Goal: Task Accomplishment & Management: Manage account settings

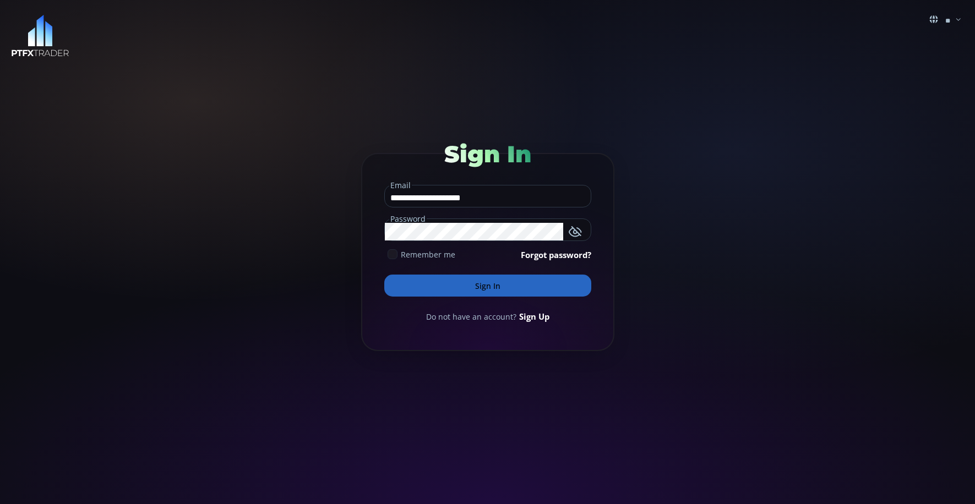
click at [477, 276] on button "Sign In" at bounding box center [487, 286] width 207 height 22
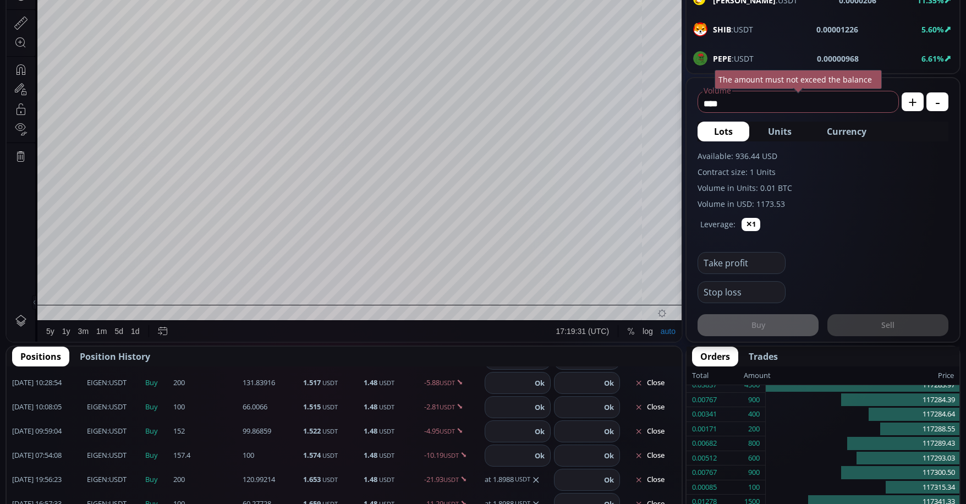
scroll to position [315, 0]
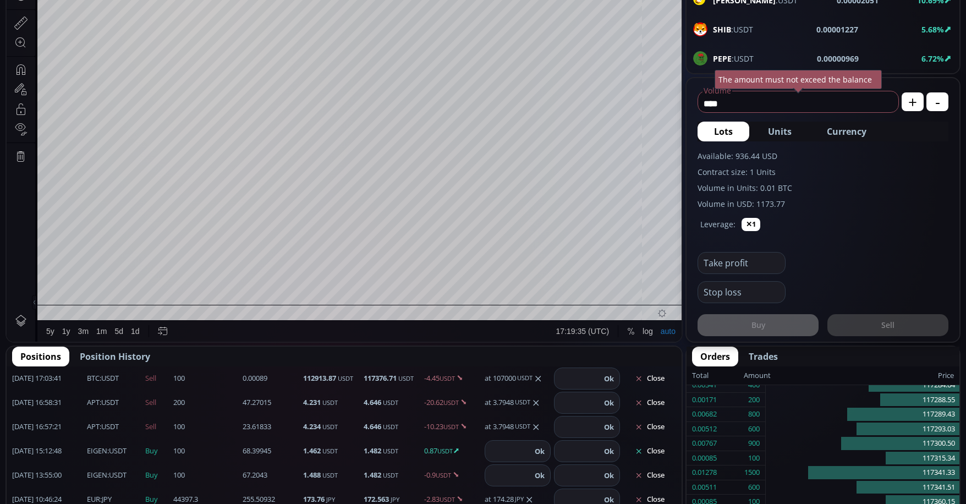
click at [656, 450] on button "Close" at bounding box center [649, 451] width 53 height 18
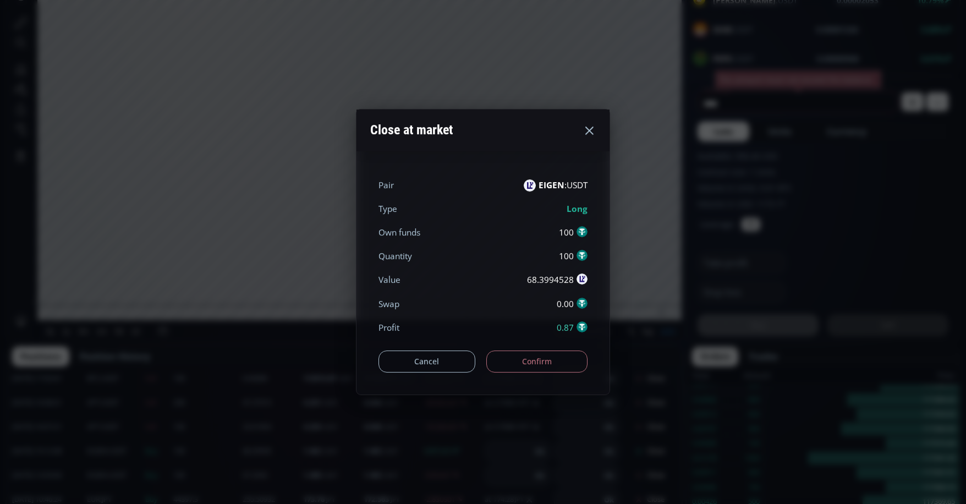
click at [538, 363] on button "Confirm" at bounding box center [537, 362] width 102 height 22
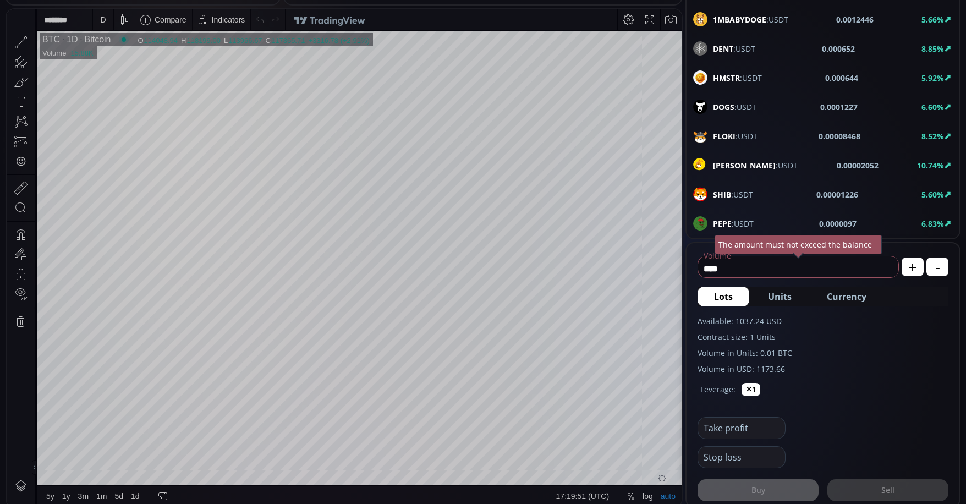
scroll to position [1603, 0]
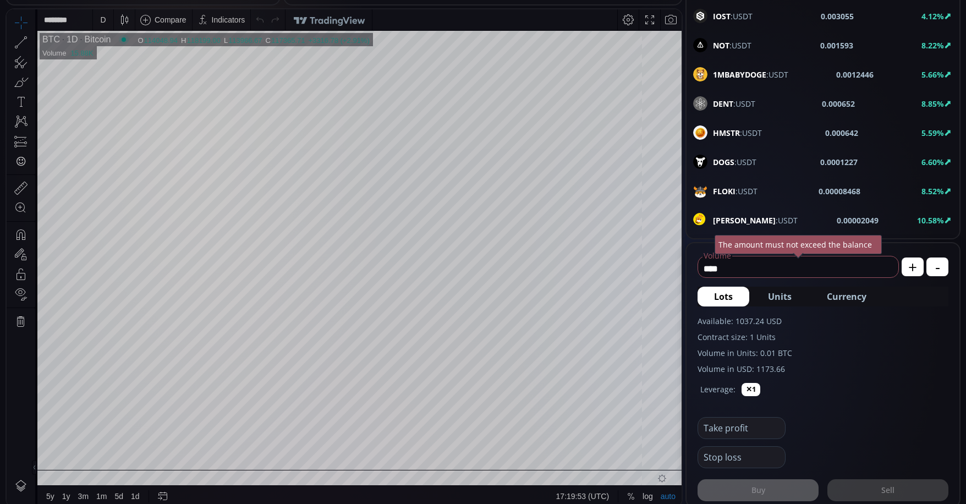
click at [756, 270] on input "****" at bounding box center [795, 269] width 195 height 18
type input "*"
click at [845, 298] on span "Currency" at bounding box center [847, 296] width 40 height 13
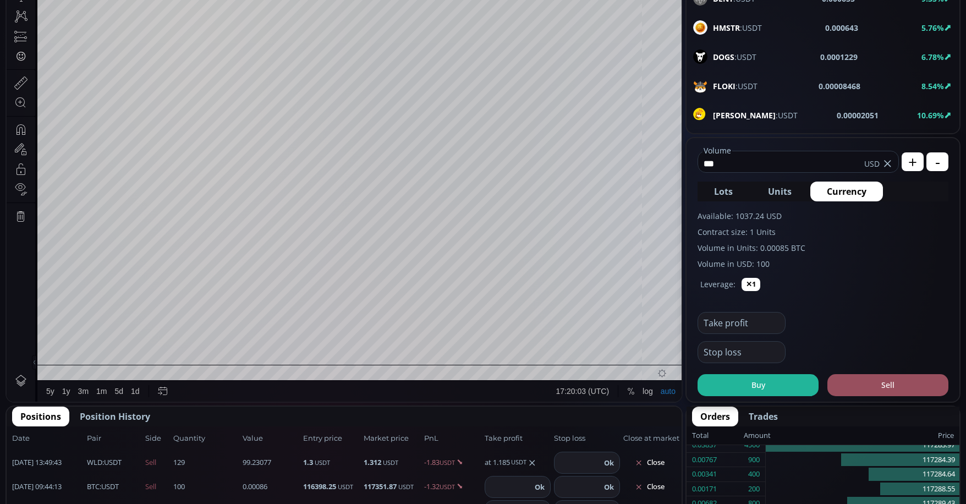
scroll to position [275, 0]
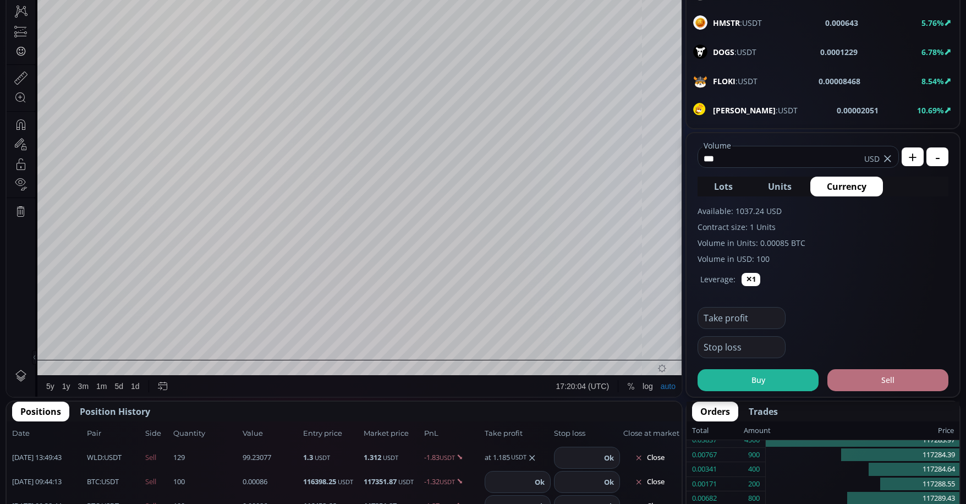
type input "***"
click at [884, 376] on button "Sell" at bounding box center [888, 380] width 121 height 22
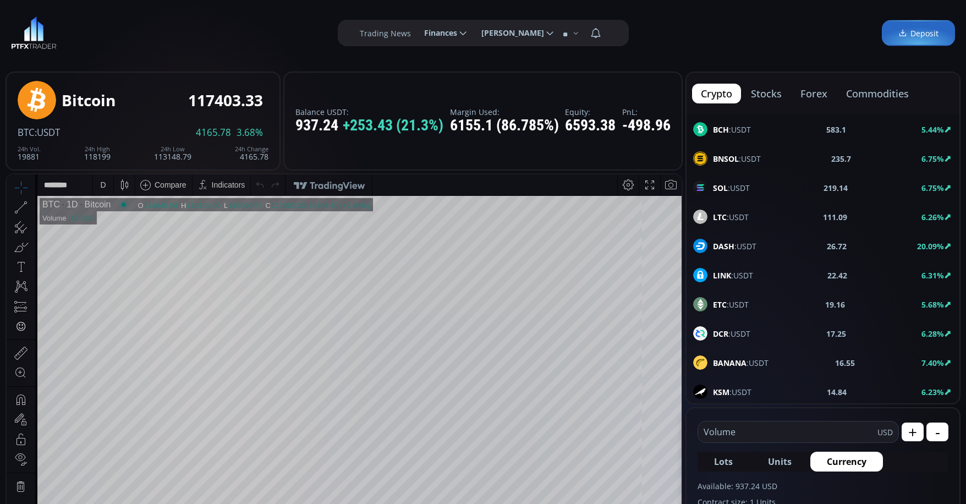
scroll to position [110, 0]
click at [754, 241] on span "DASH :USDT" at bounding box center [734, 246] width 43 height 12
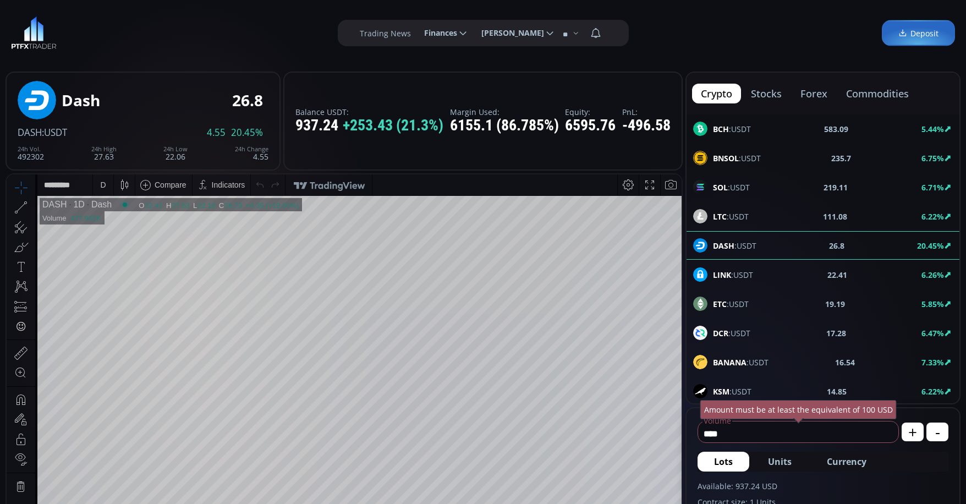
click at [105, 182] on div "D" at bounding box center [103, 184] width 6 height 9
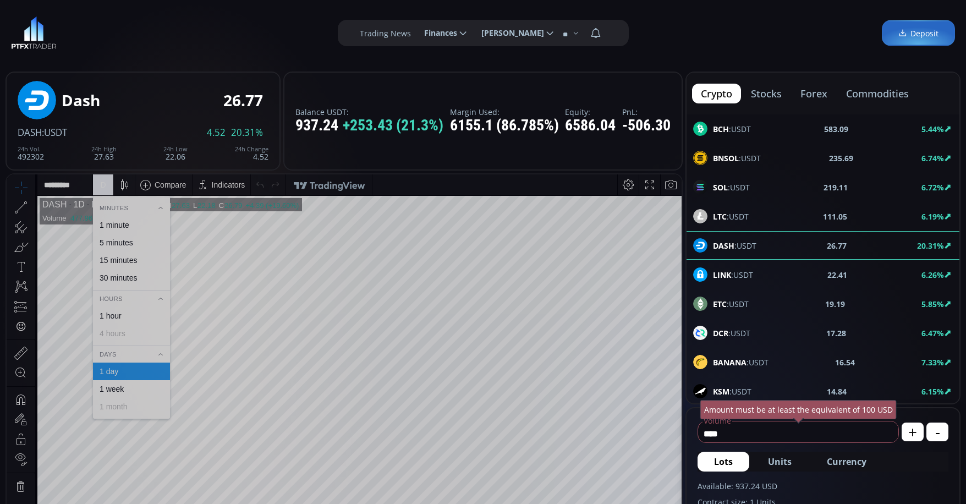
click at [120, 222] on div "1 minute" at bounding box center [115, 225] width 30 height 9
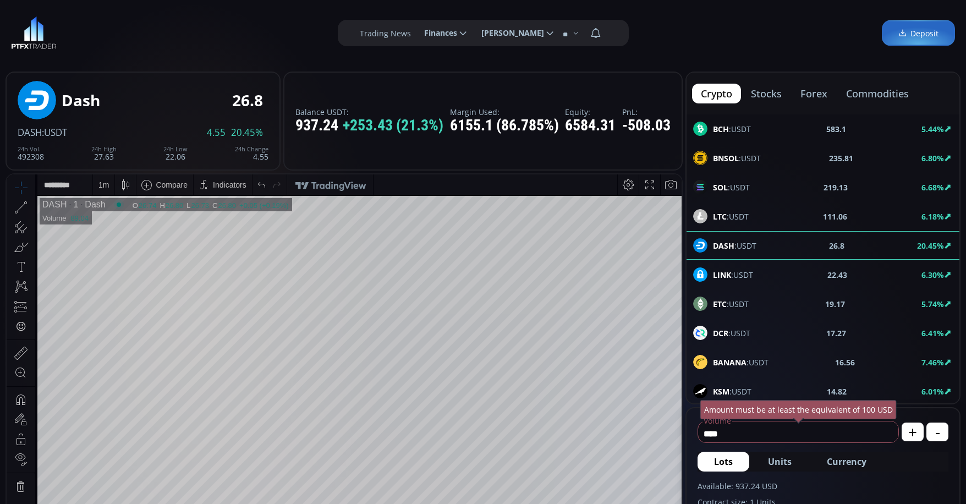
click at [850, 462] on span "Currency" at bounding box center [847, 461] width 40 height 13
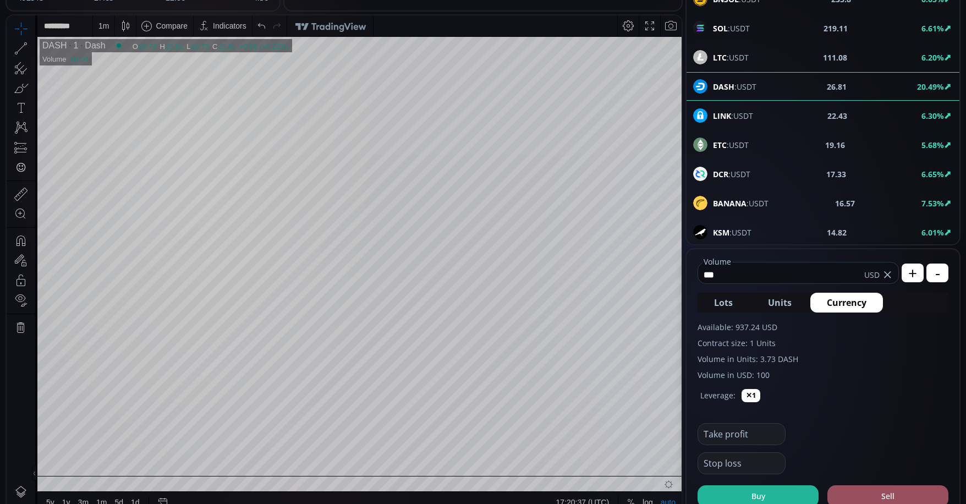
scroll to position [220, 0]
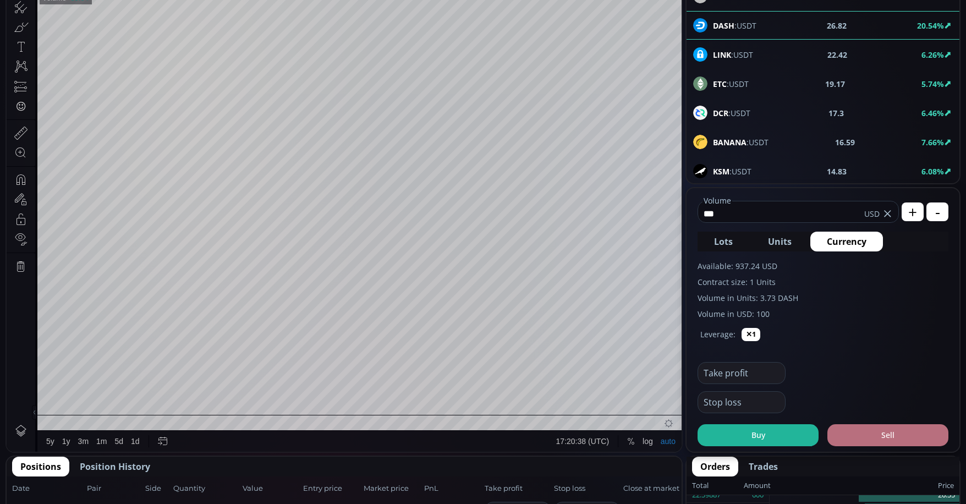
type input "***"
click at [922, 436] on button "Sell" at bounding box center [888, 435] width 121 height 22
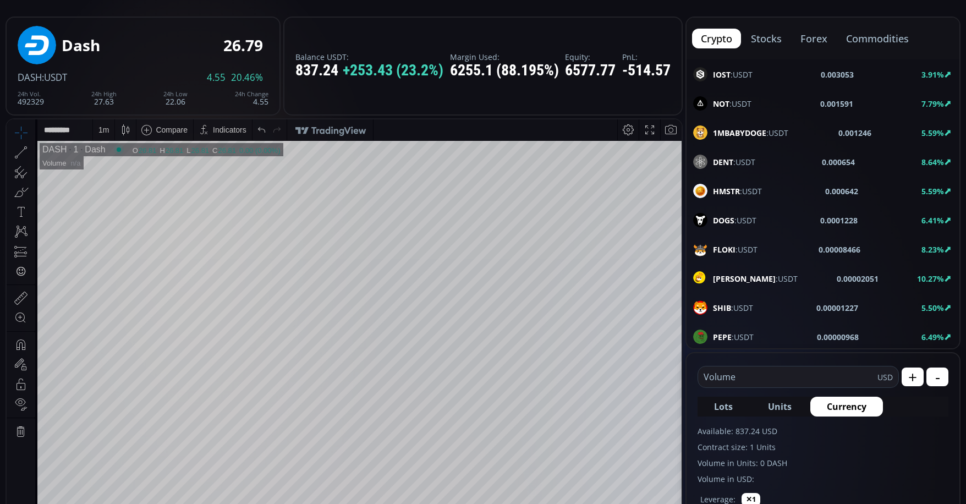
scroll to position [1659, 0]
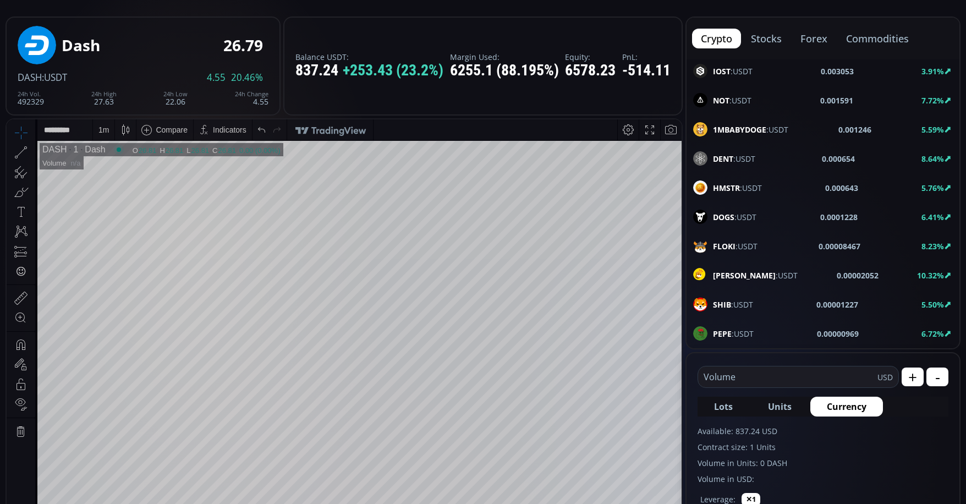
click at [753, 277] on span "[PERSON_NAME] :USDT" at bounding box center [755, 276] width 85 height 12
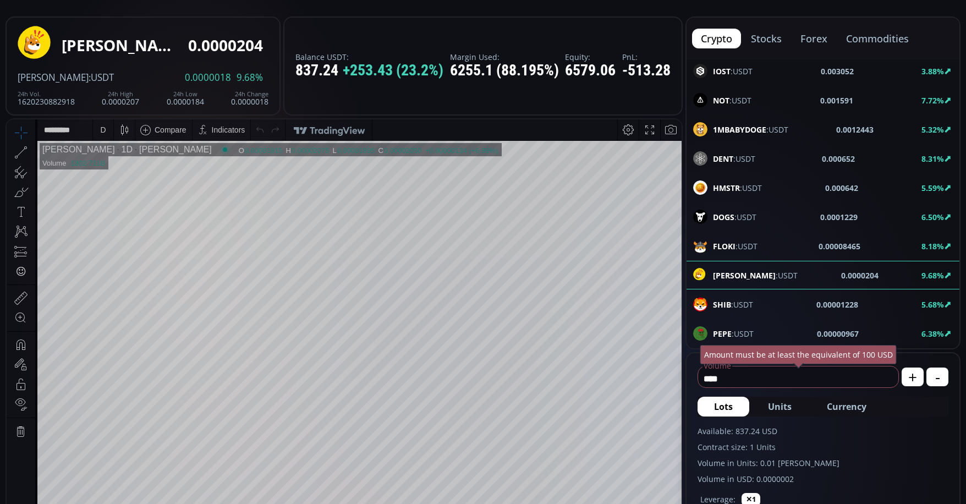
click at [104, 135] on div "D" at bounding box center [102, 129] width 9 height 21
click at [118, 169] on div "1 minute" at bounding box center [115, 170] width 30 height 9
click at [847, 403] on span "Currency" at bounding box center [847, 406] width 40 height 13
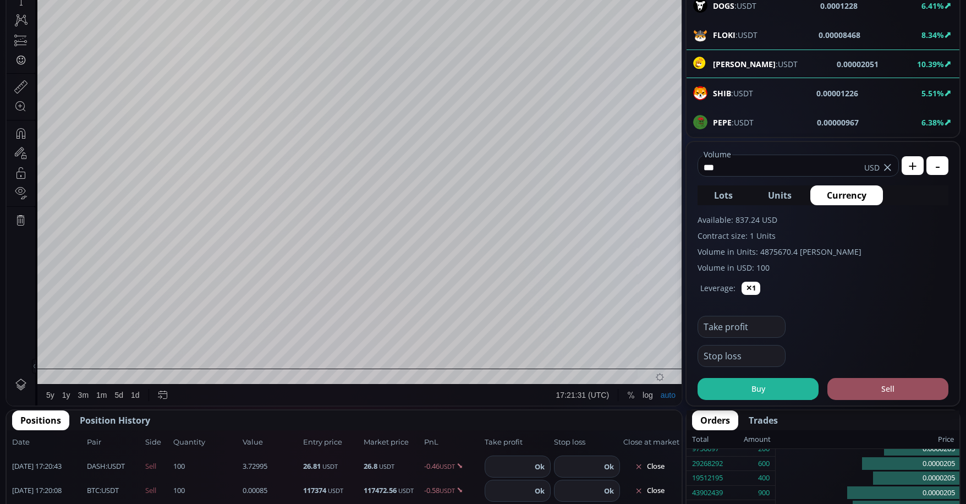
scroll to position [275, 0]
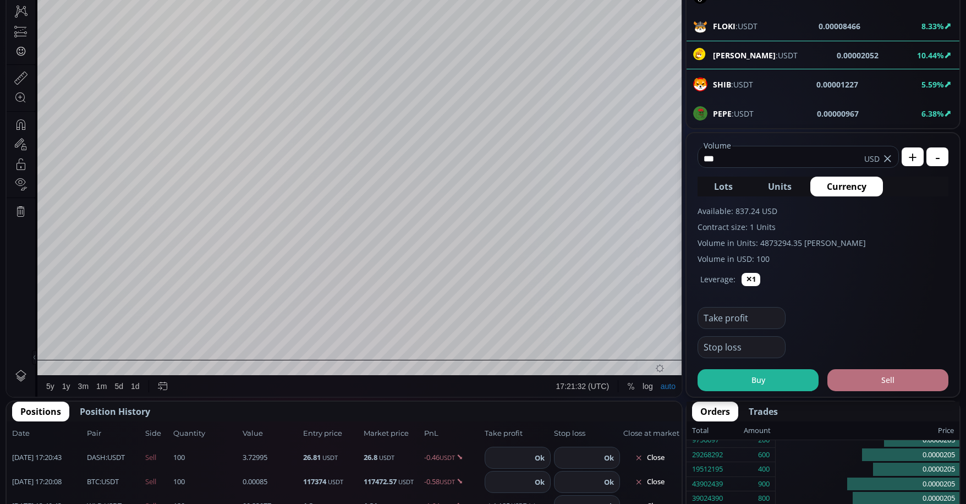
type input "***"
click at [886, 383] on button "Sell" at bounding box center [888, 380] width 121 height 22
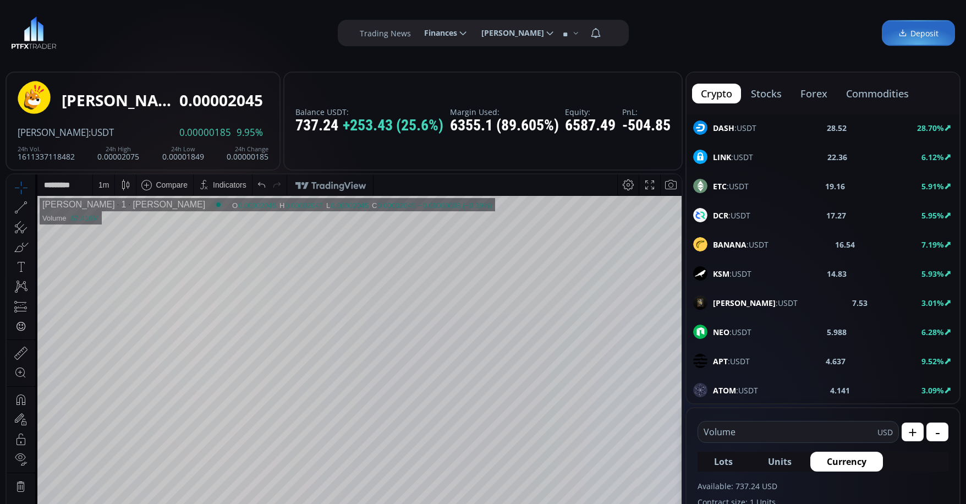
scroll to position [63, 0]
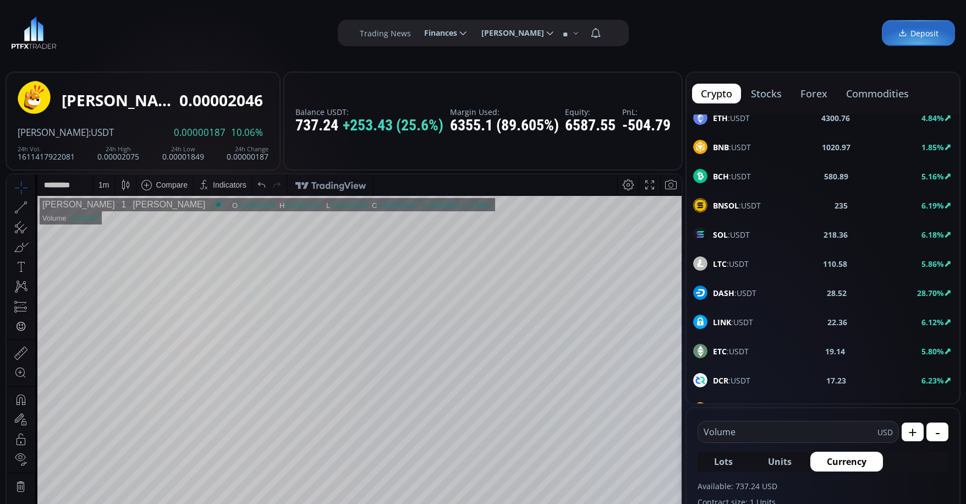
click at [759, 294] on div "DASH :USDT 28.52 28.70%" at bounding box center [823, 293] width 260 height 14
type input "****"
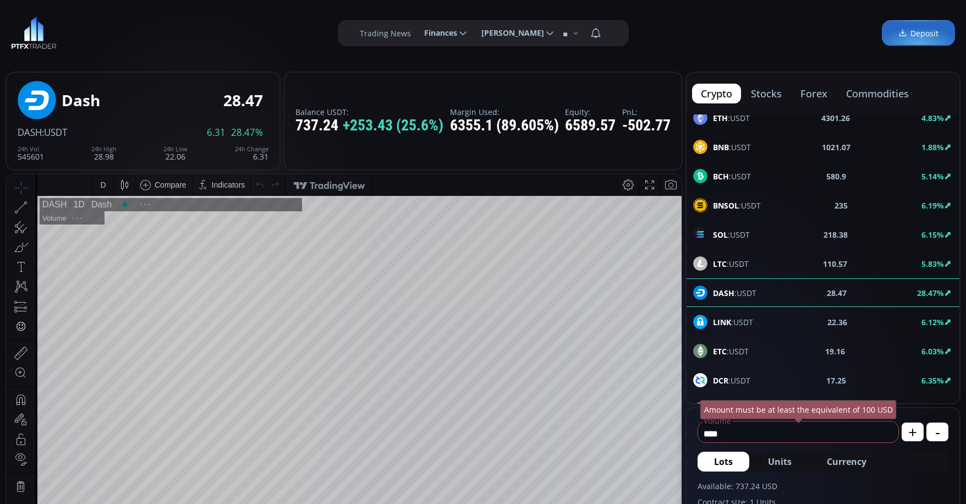
scroll to position [153, 0]
type input "*********"
click at [781, 437] on input "****" at bounding box center [795, 434] width 195 height 18
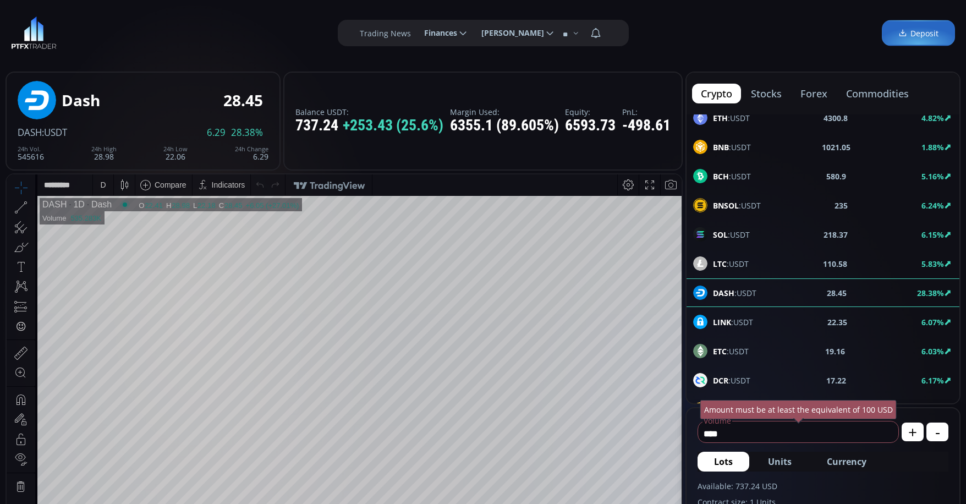
click at [836, 456] on span "Currency" at bounding box center [847, 461] width 40 height 13
drag, startPoint x: 763, startPoint y: 439, endPoint x: 689, endPoint y: 436, distance: 73.8
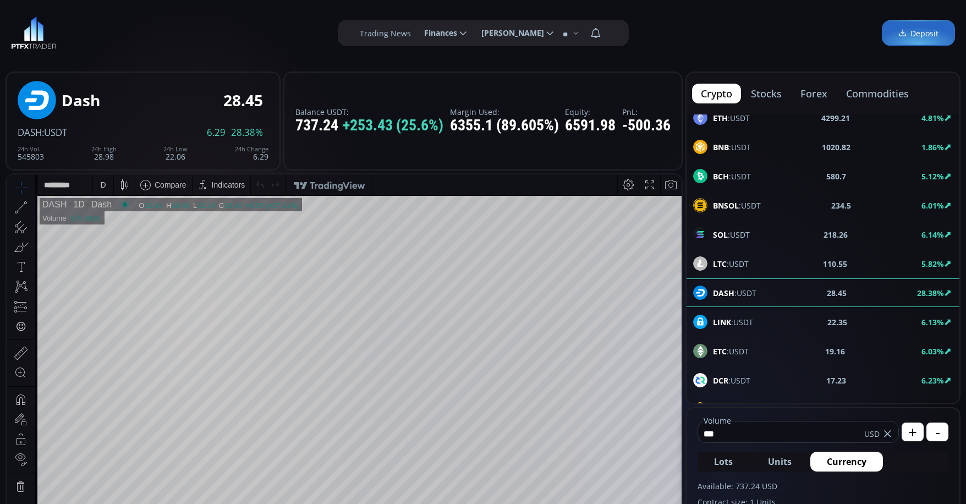
type input "***"
click at [863, 460] on span "Currency" at bounding box center [847, 461] width 40 height 13
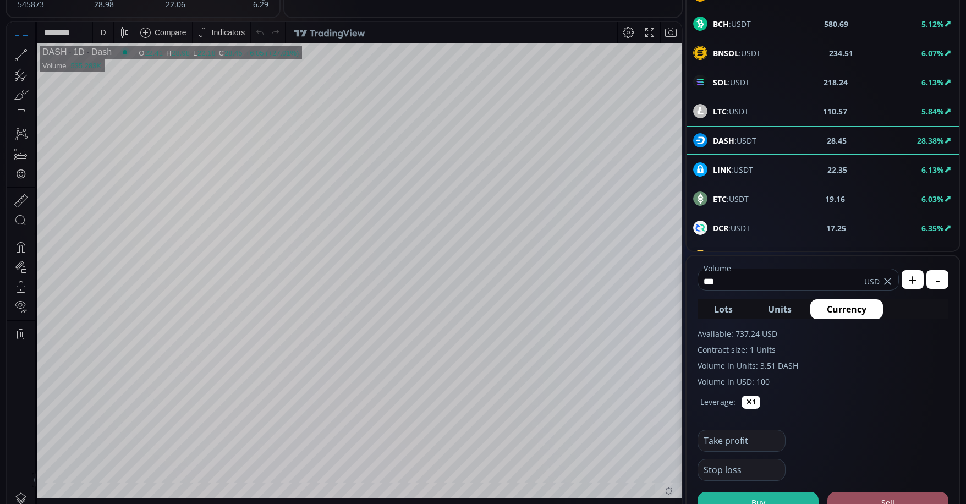
scroll to position [220, 0]
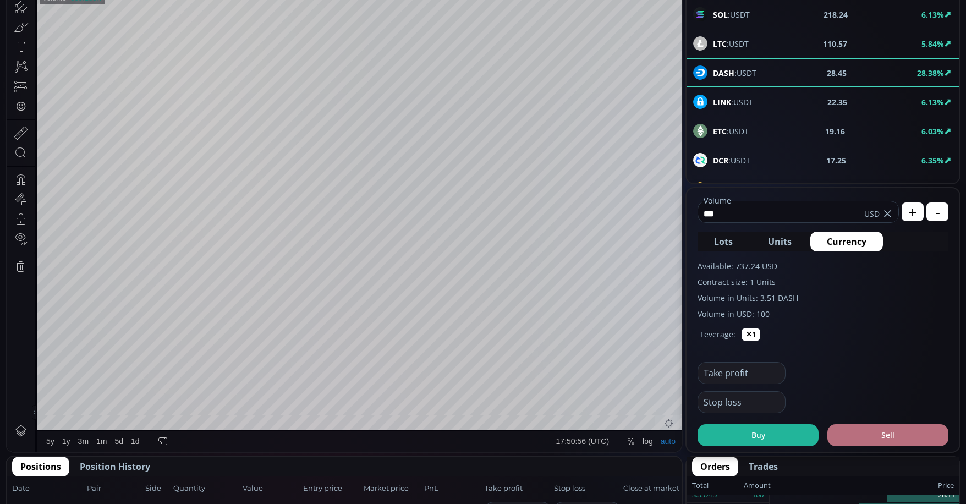
click at [882, 444] on button "Sell" at bounding box center [888, 435] width 121 height 22
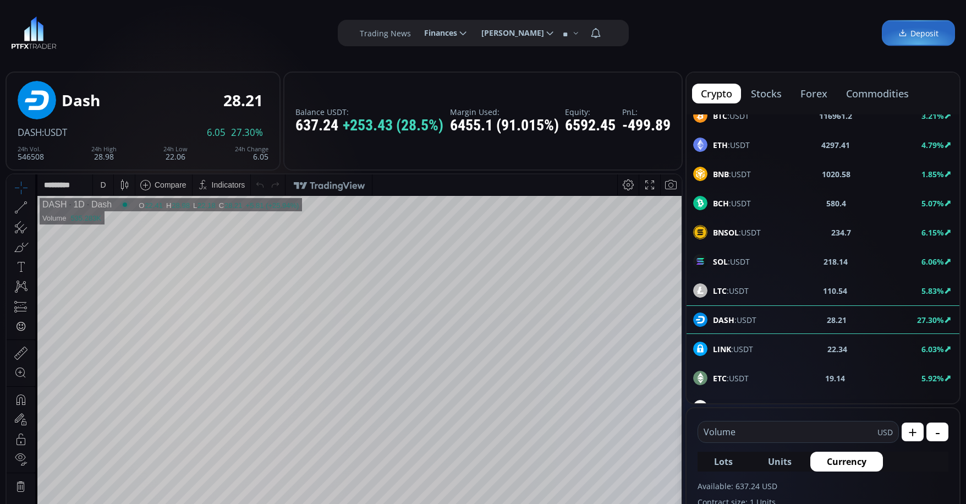
scroll to position [55, 0]
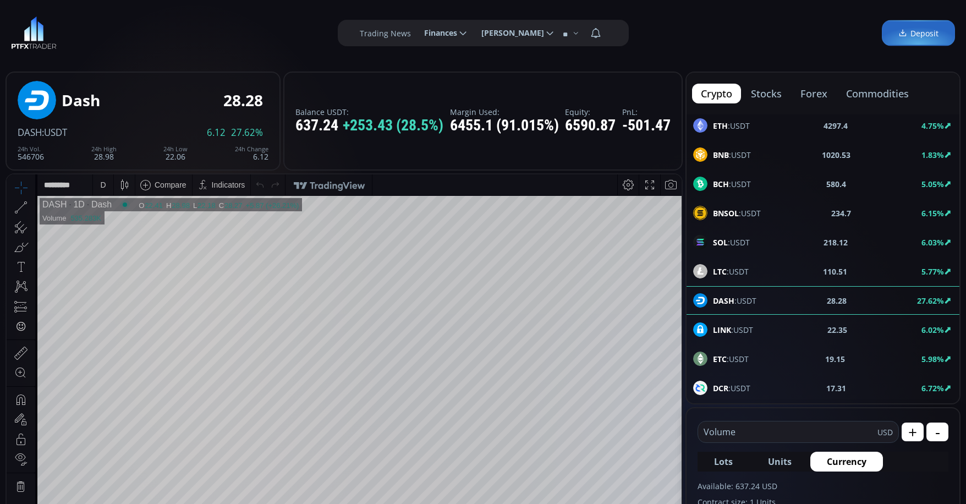
click at [110, 178] on div "D" at bounding box center [103, 184] width 20 height 21
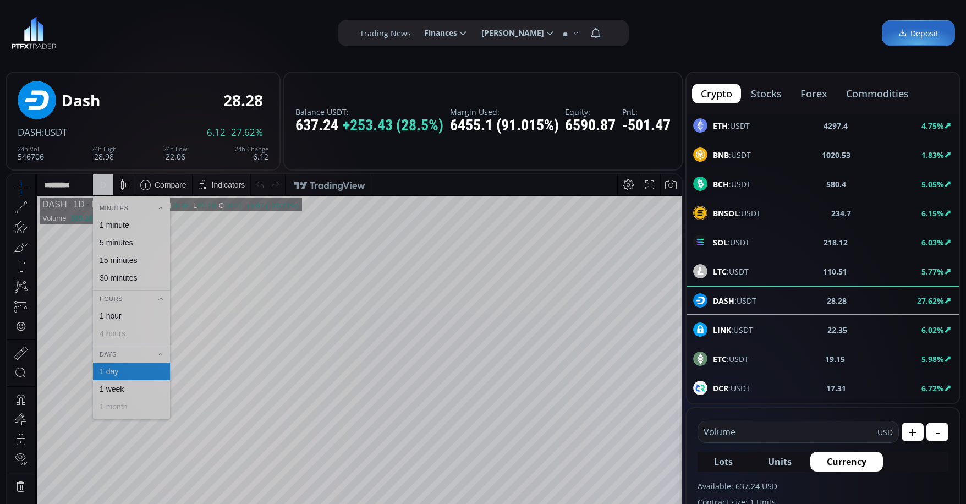
click at [123, 226] on div "1 minute" at bounding box center [115, 225] width 30 height 9
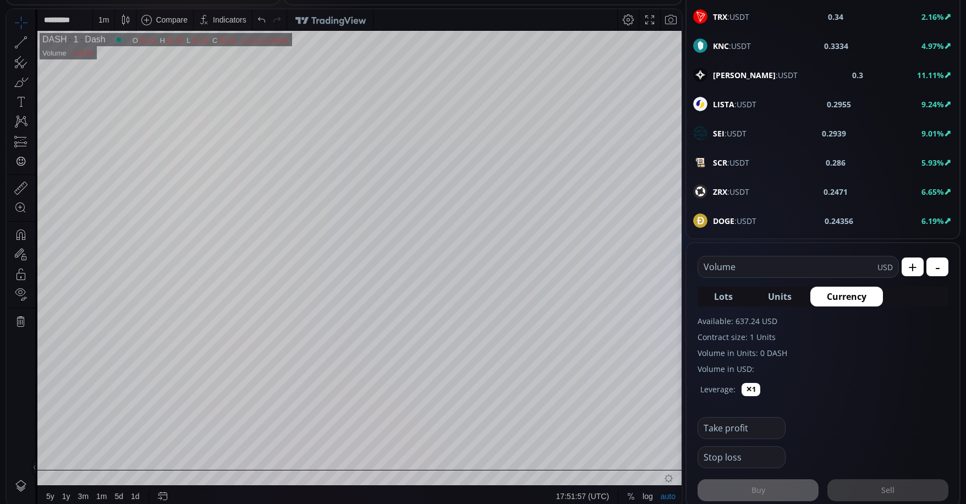
scroll to position [935, 0]
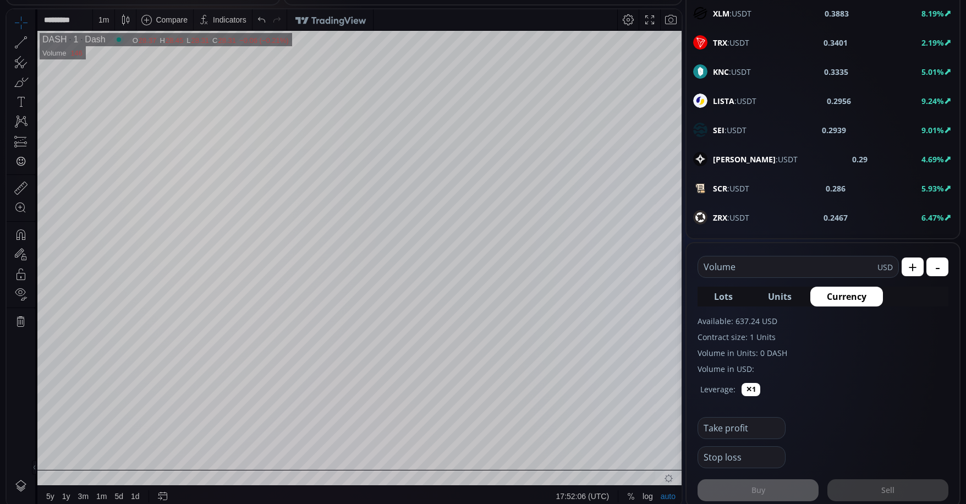
click at [745, 107] on div "LISTA :USDT" at bounding box center [724, 101] width 63 height 14
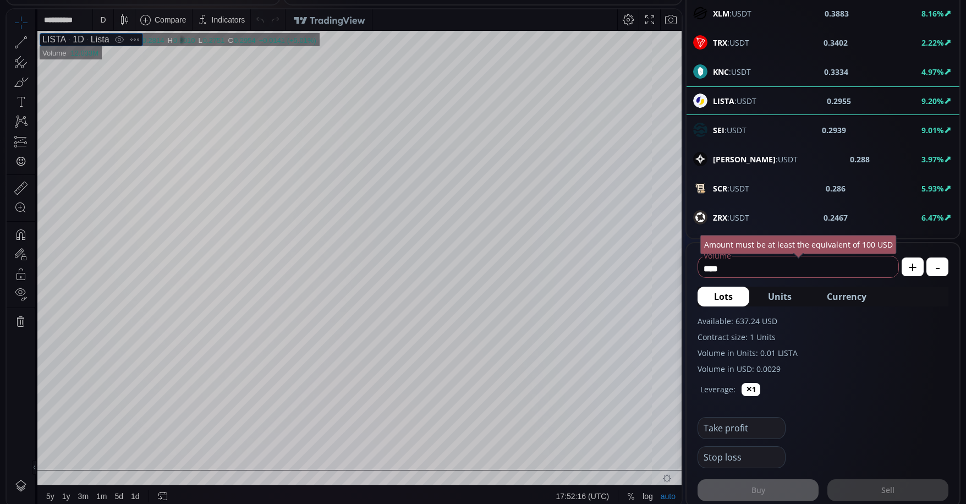
click at [75, 41] on div "1D" at bounding box center [75, 40] width 18 height 10
click at [69, 35] on div "1D" at bounding box center [75, 40] width 18 height 10
click at [70, 37] on div "1D" at bounding box center [75, 40] width 18 height 10
click at [100, 21] on div "D" at bounding box center [102, 19] width 9 height 21
click at [118, 58] on div "1 minute" at bounding box center [115, 60] width 30 height 9
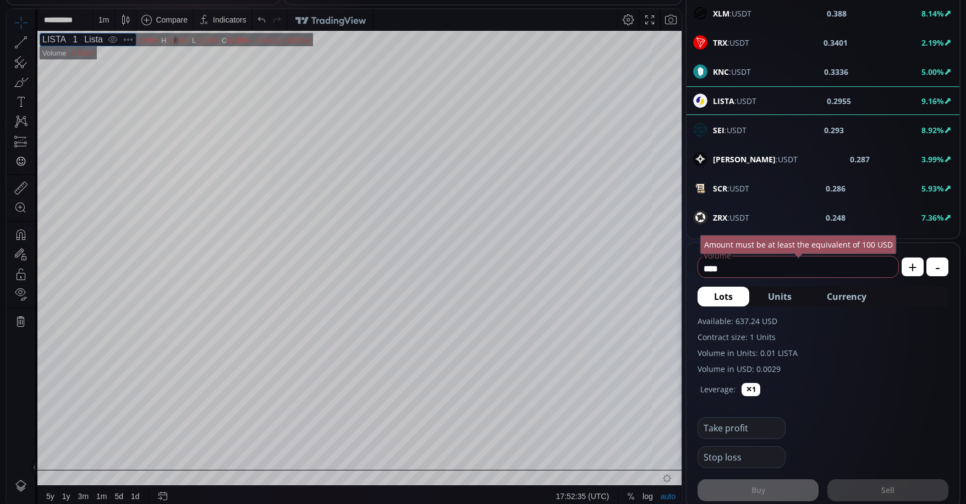
click at [856, 299] on span "Currency" at bounding box center [847, 296] width 40 height 13
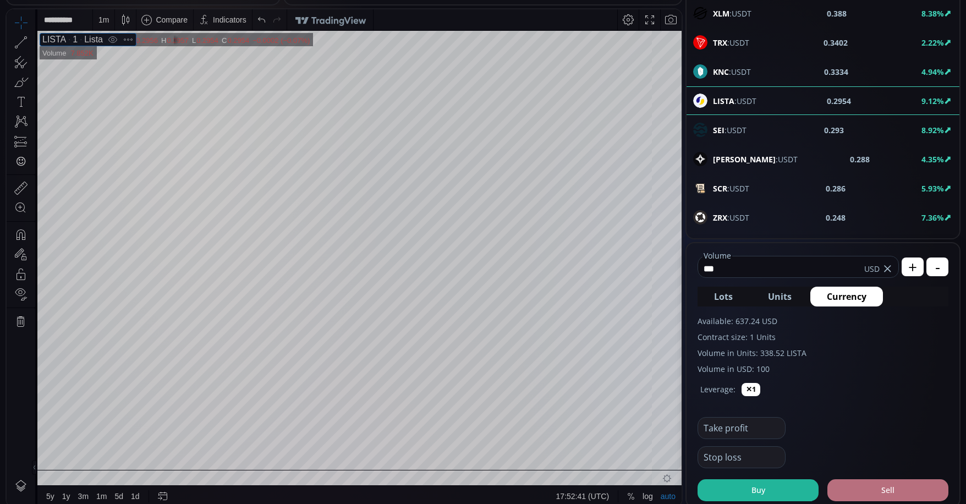
type input "***"
click at [906, 490] on button "Sell" at bounding box center [888, 490] width 121 height 22
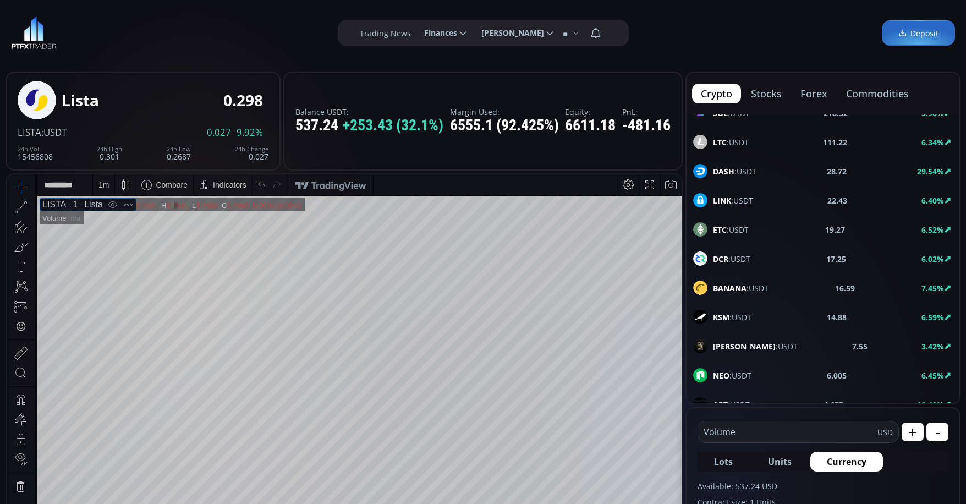
scroll to position [165, 0]
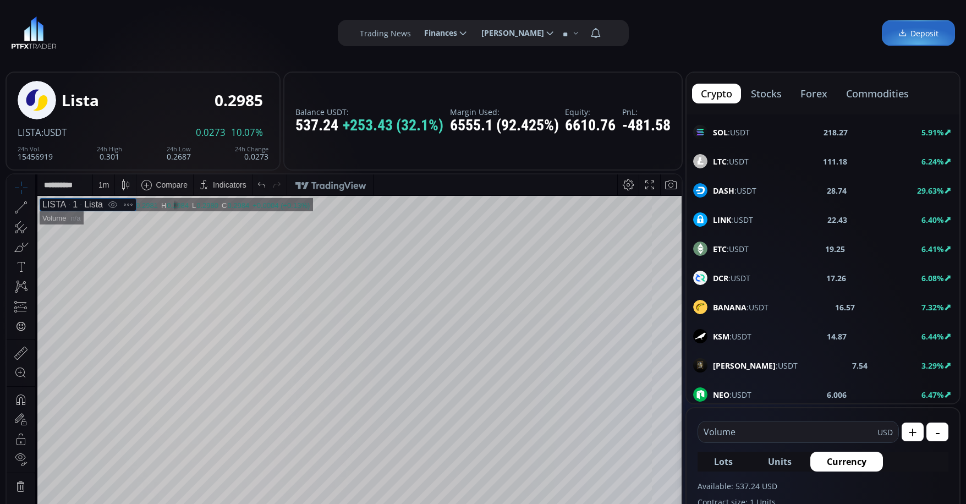
click at [739, 188] on span "DASH :USDT" at bounding box center [734, 191] width 43 height 12
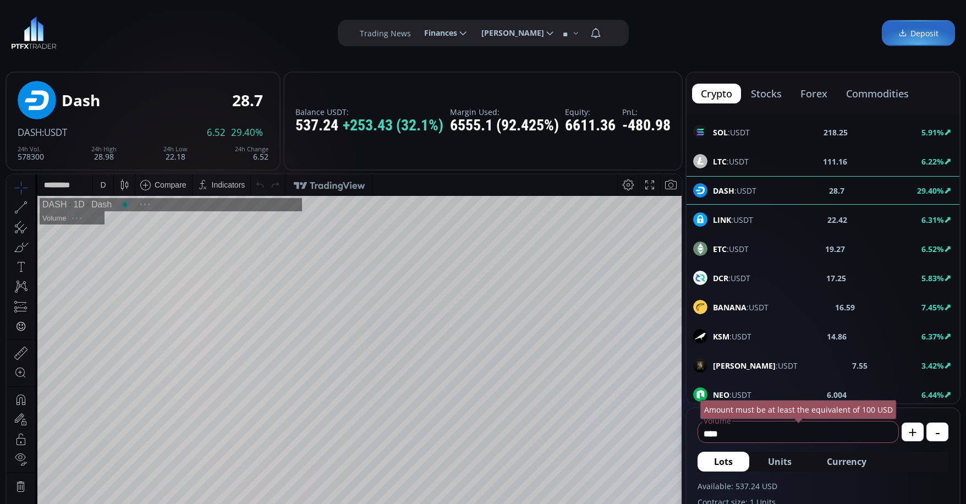
scroll to position [153, 0]
click at [97, 195] on div "D" at bounding box center [103, 184] width 20 height 21
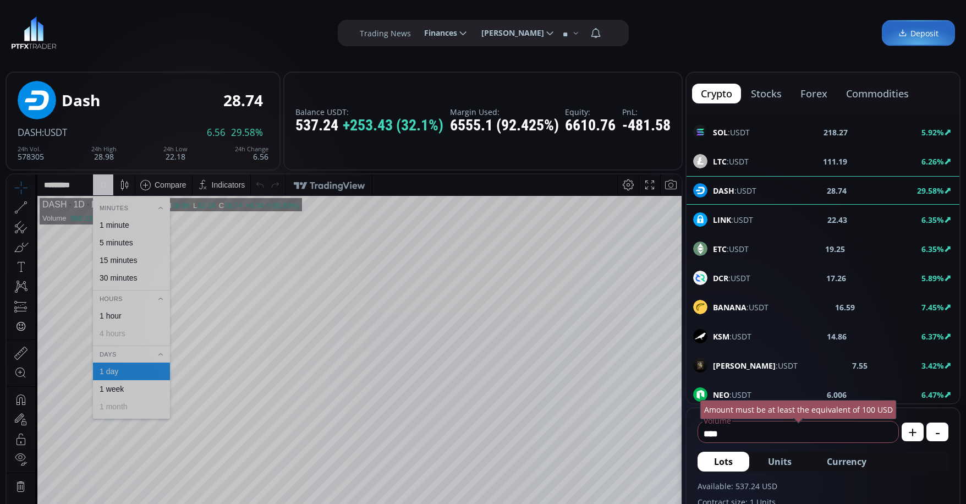
click at [127, 223] on div "1 minute" at bounding box center [115, 225] width 30 height 9
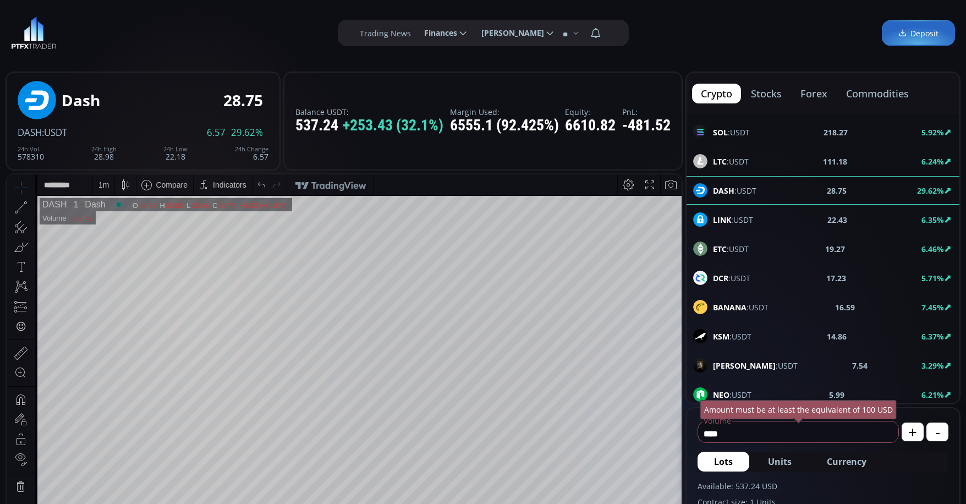
click at [762, 437] on input "****" at bounding box center [795, 434] width 195 height 18
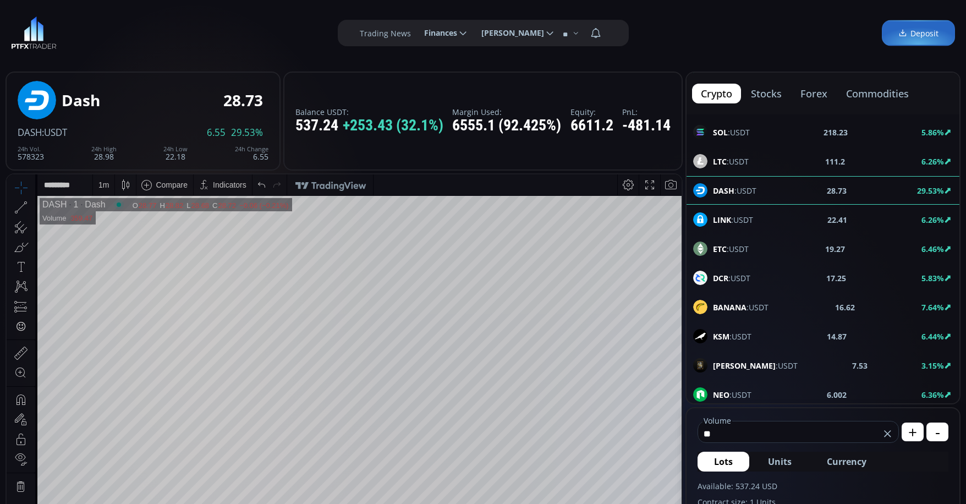
type input "*"
click at [843, 458] on span "Currency" at bounding box center [847, 461] width 40 height 13
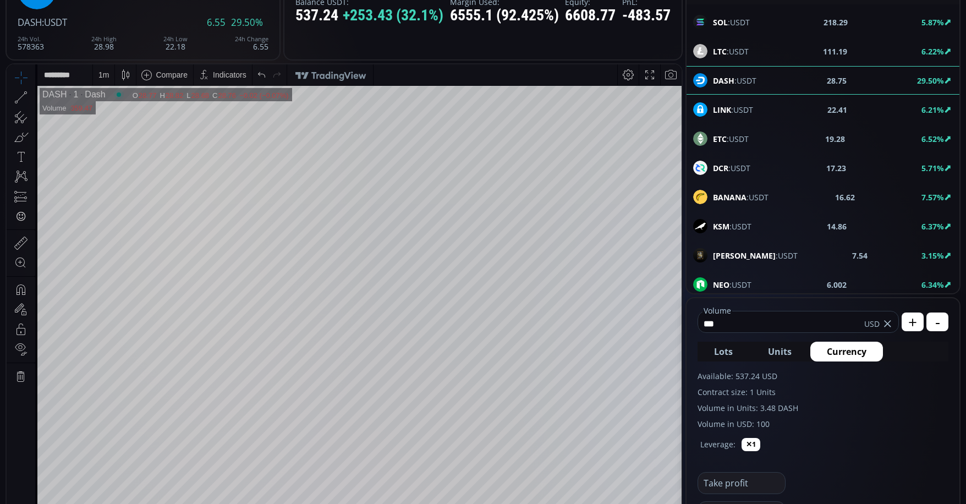
scroll to position [220, 0]
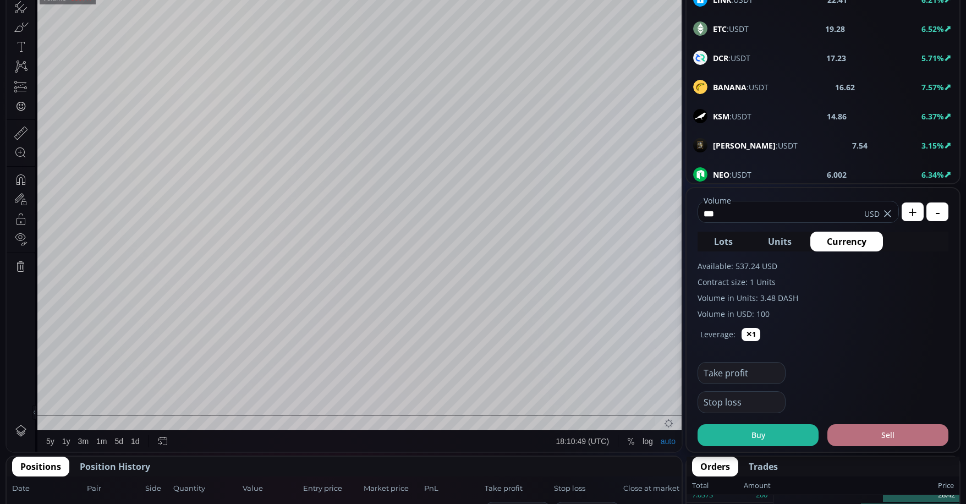
type input "***"
click at [890, 441] on button "Sell" at bounding box center [888, 435] width 121 height 22
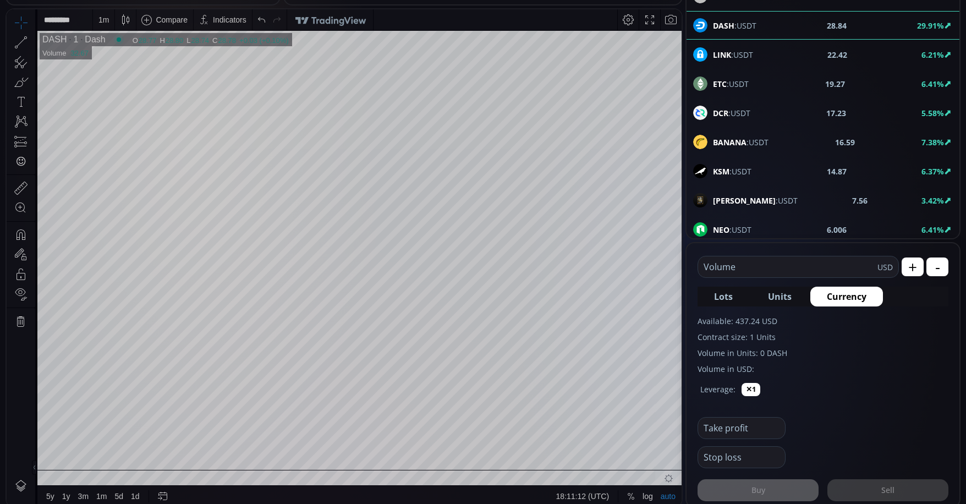
scroll to position [0, 0]
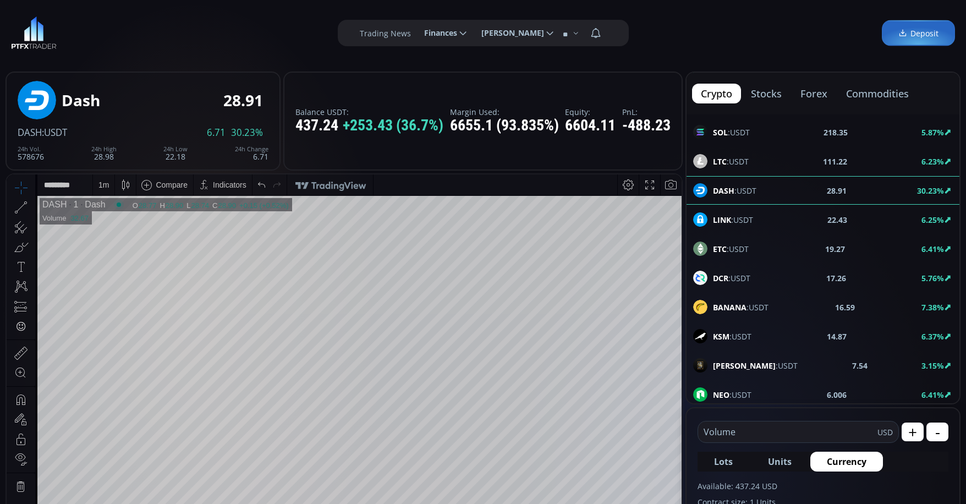
click at [107, 188] on div "1 m" at bounding box center [103, 184] width 10 height 9
click at [106, 274] on div "30 minutes" at bounding box center [118, 277] width 37 height 9
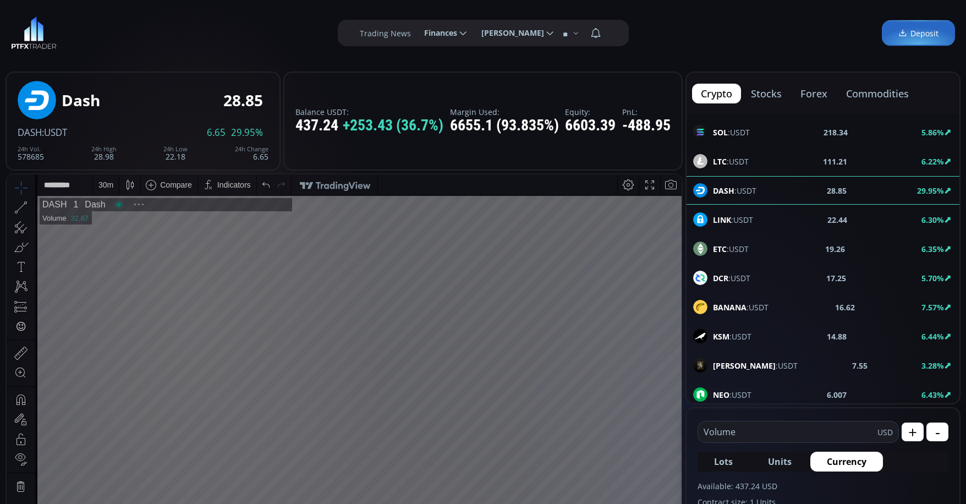
scroll to position [153, 0]
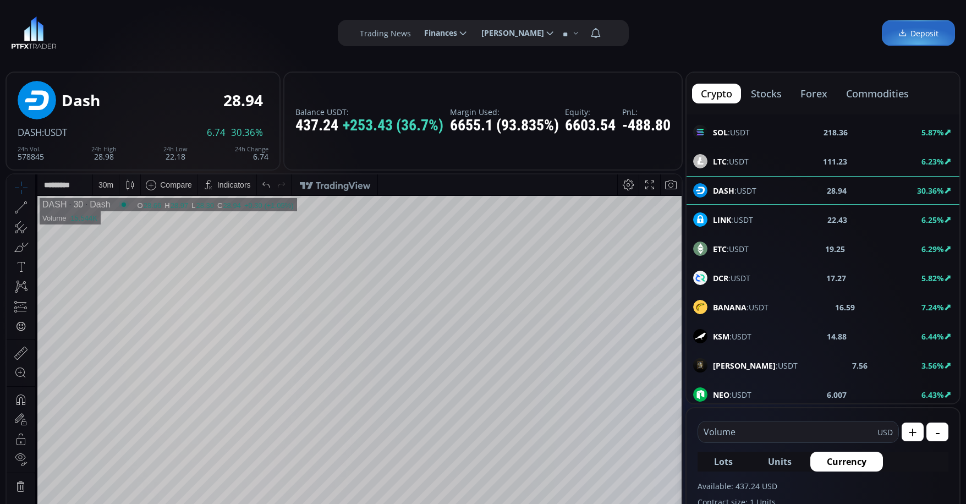
click at [112, 184] on div "30 m" at bounding box center [105, 184] width 15 height 9
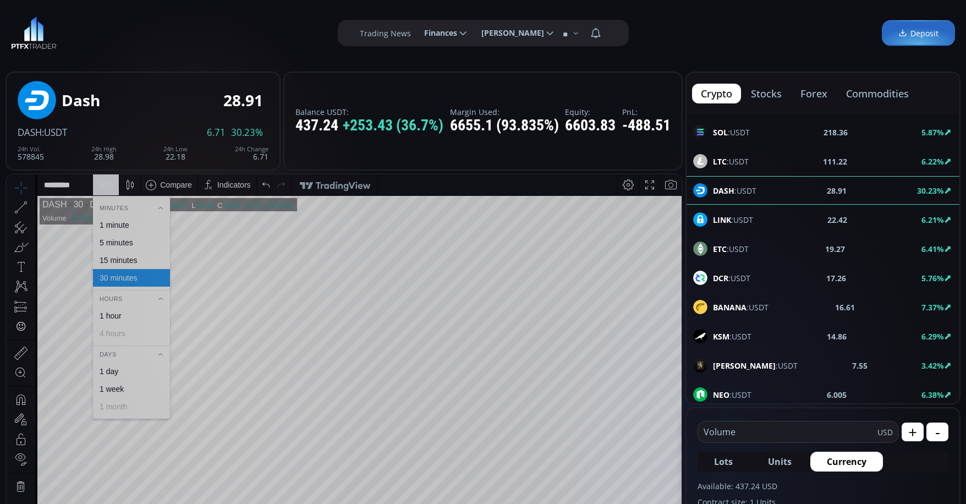
click at [119, 316] on div "1 hour" at bounding box center [111, 315] width 22 height 9
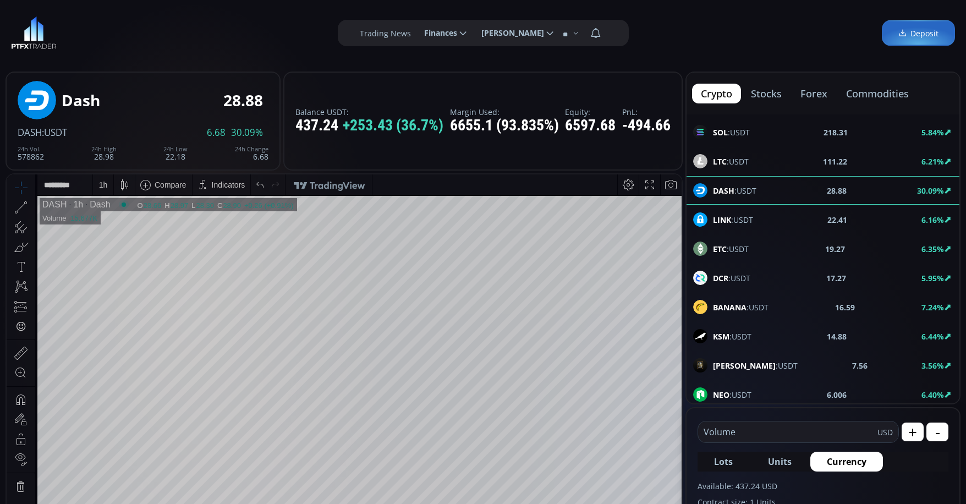
click at [97, 189] on div "1 h" at bounding box center [103, 184] width 20 height 21
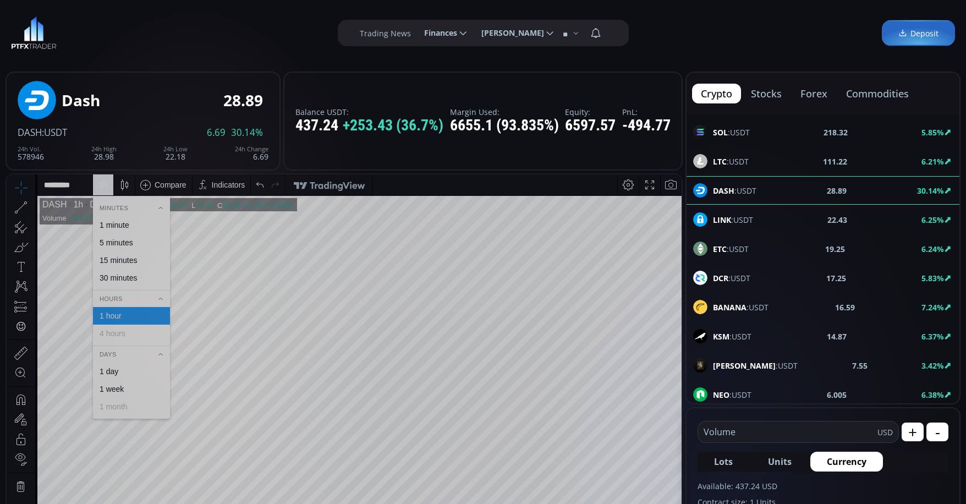
click at [114, 368] on div "1 day" at bounding box center [109, 371] width 19 height 9
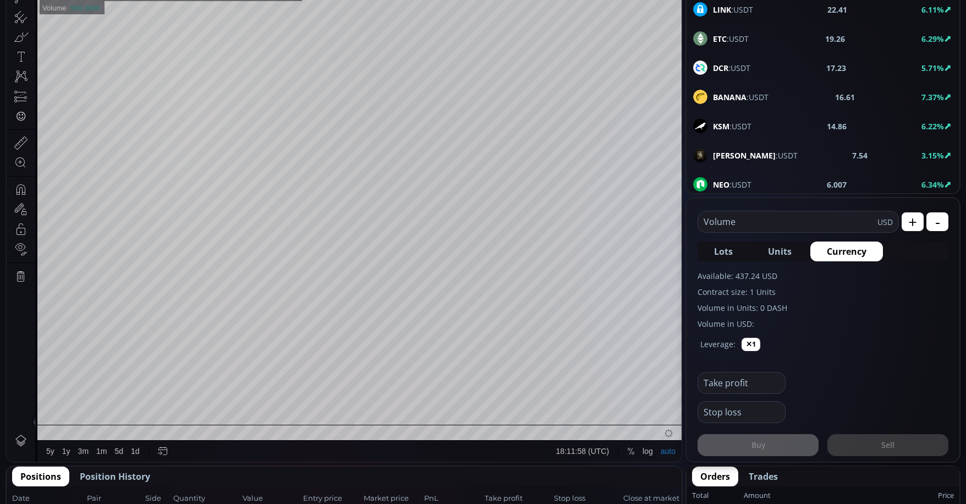
scroll to position [220, 0]
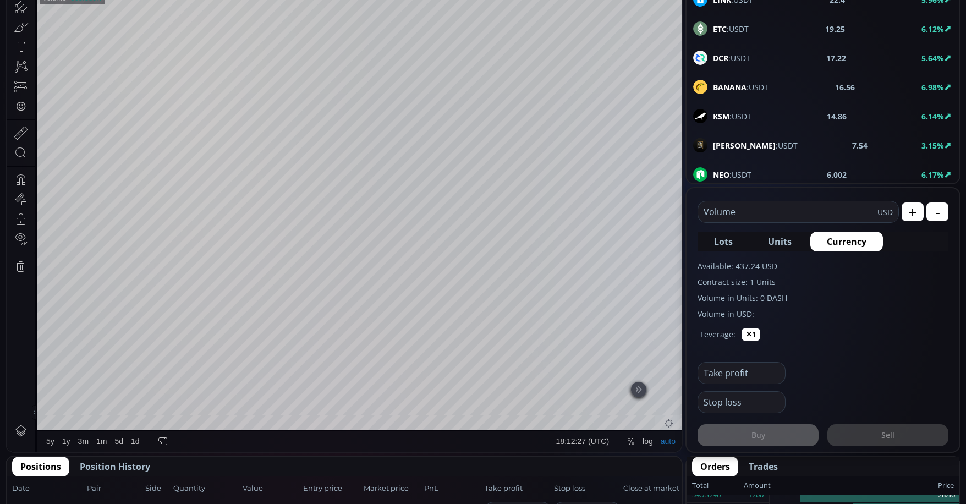
click at [632, 391] on div at bounding box center [638, 389] width 15 height 15
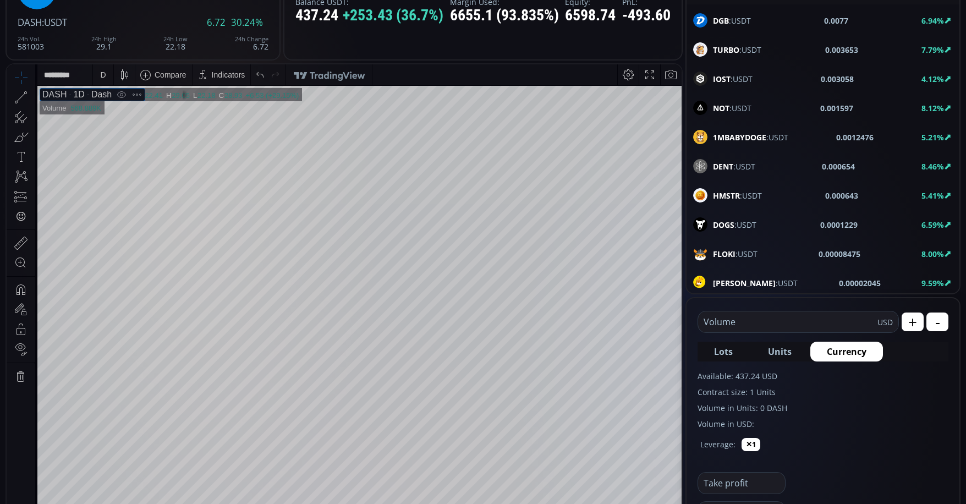
scroll to position [1659, 0]
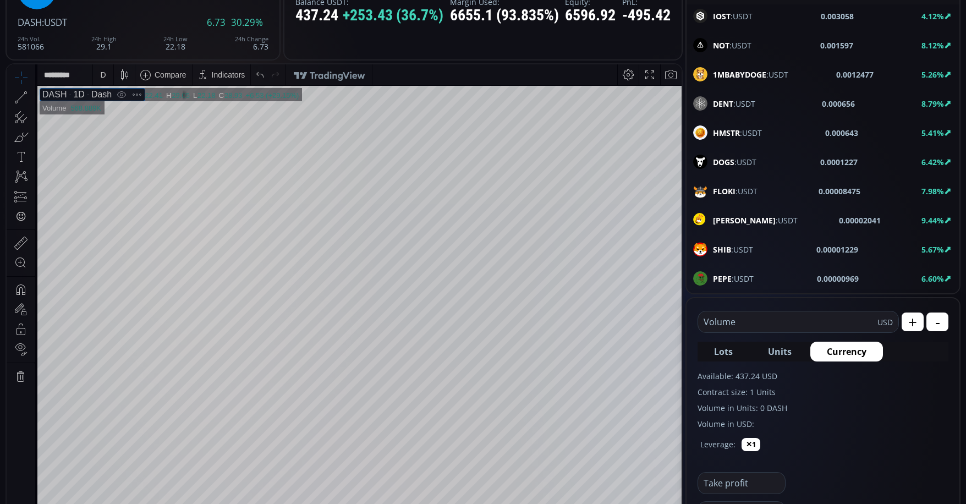
click at [100, 69] on div "D" at bounding box center [102, 74] width 9 height 21
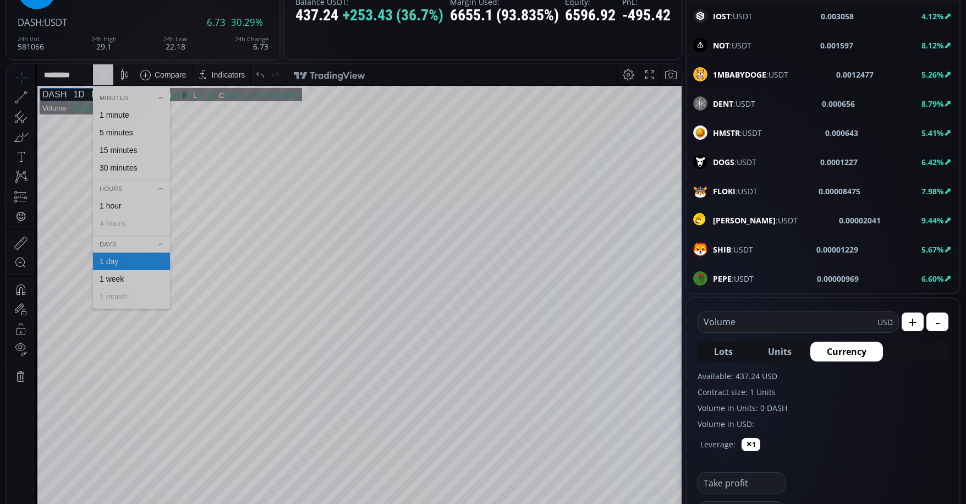
click at [112, 114] on div "1 minute" at bounding box center [115, 115] width 30 height 9
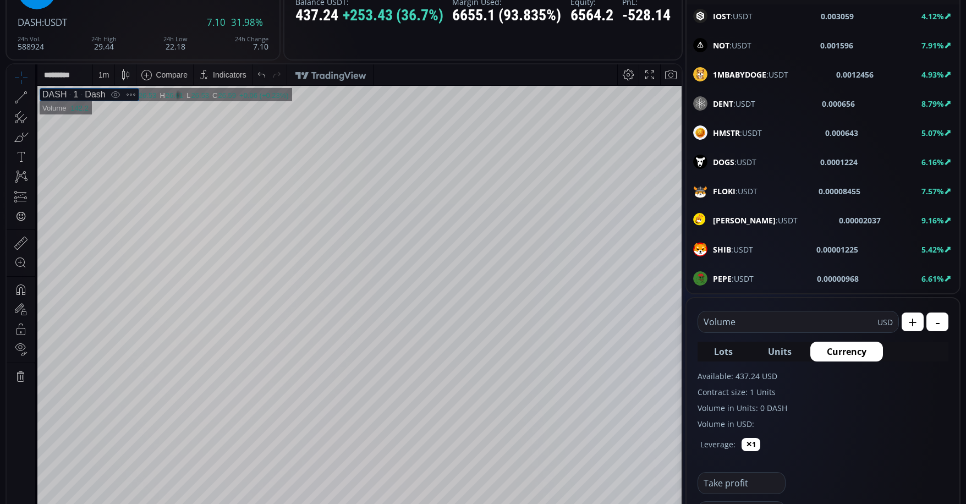
scroll to position [291, 0]
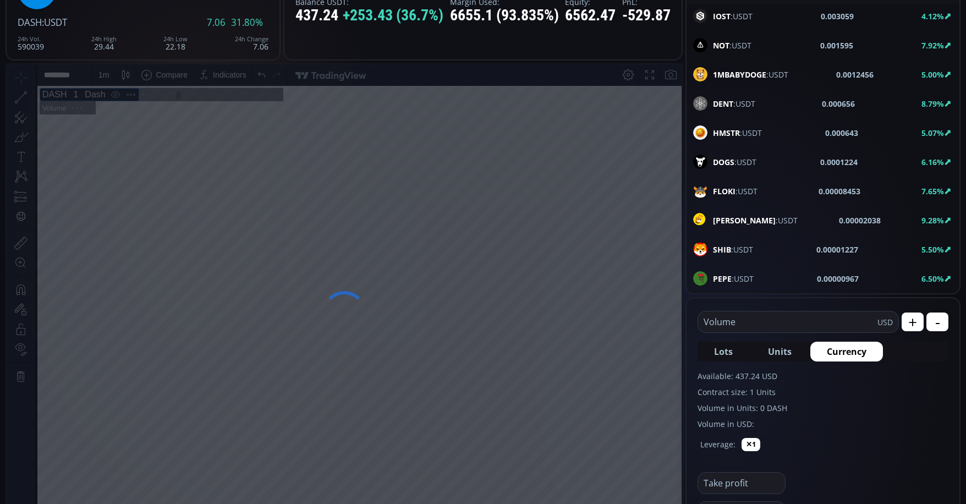
click at [95, 74] on div at bounding box center [344, 313] width 677 height 500
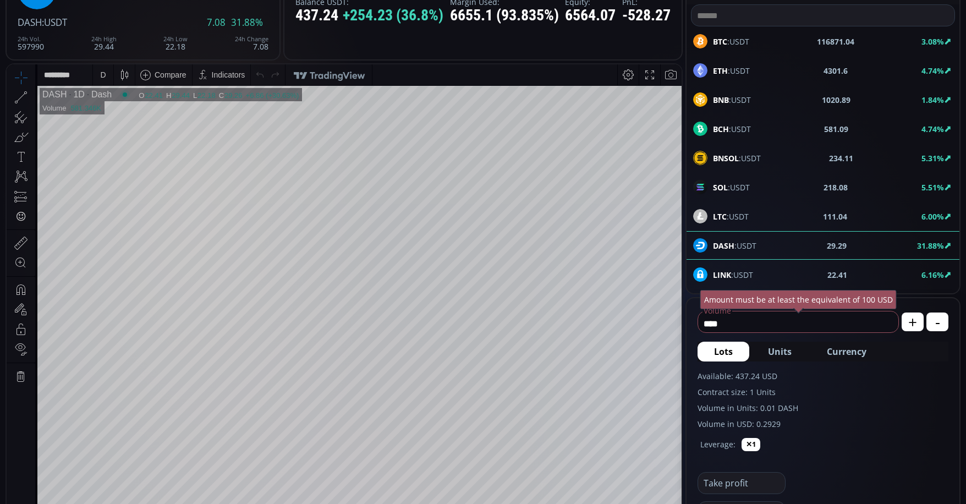
click at [105, 83] on div "D" at bounding box center [102, 74] width 9 height 21
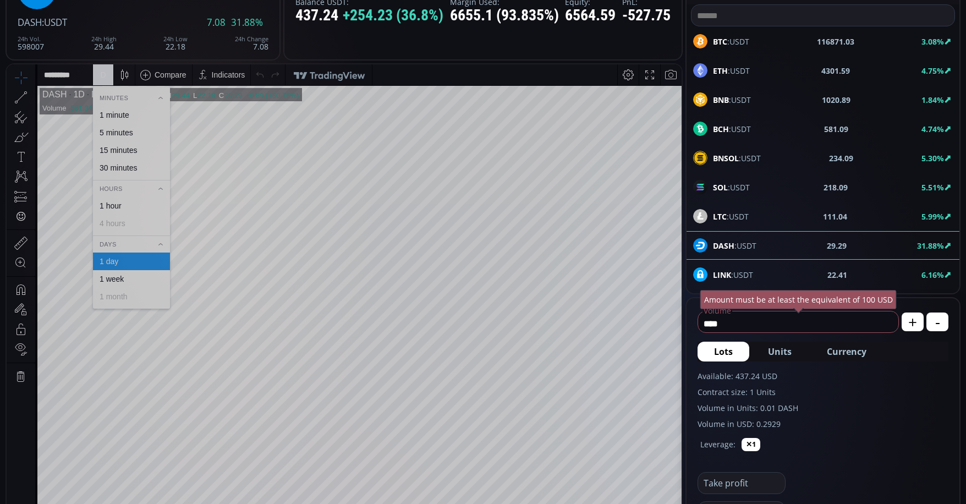
click at [122, 116] on div "1 minute" at bounding box center [115, 115] width 30 height 9
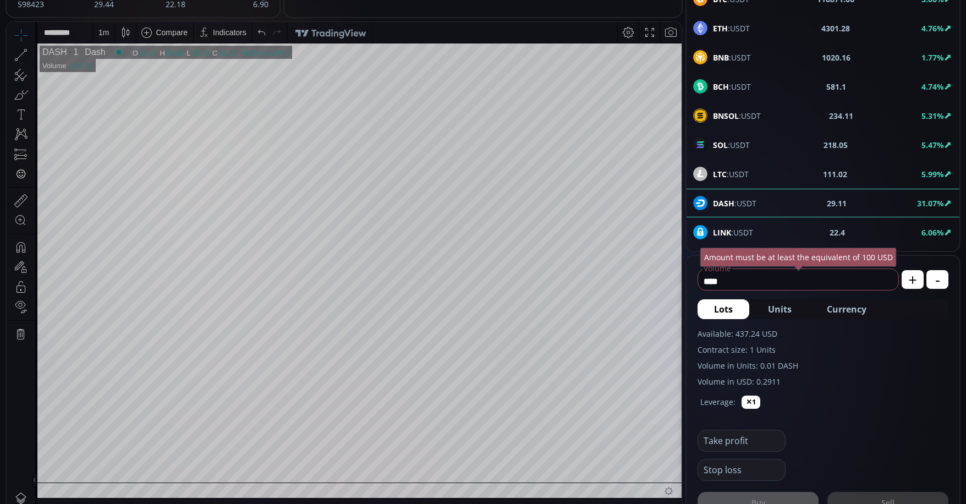
scroll to position [110, 0]
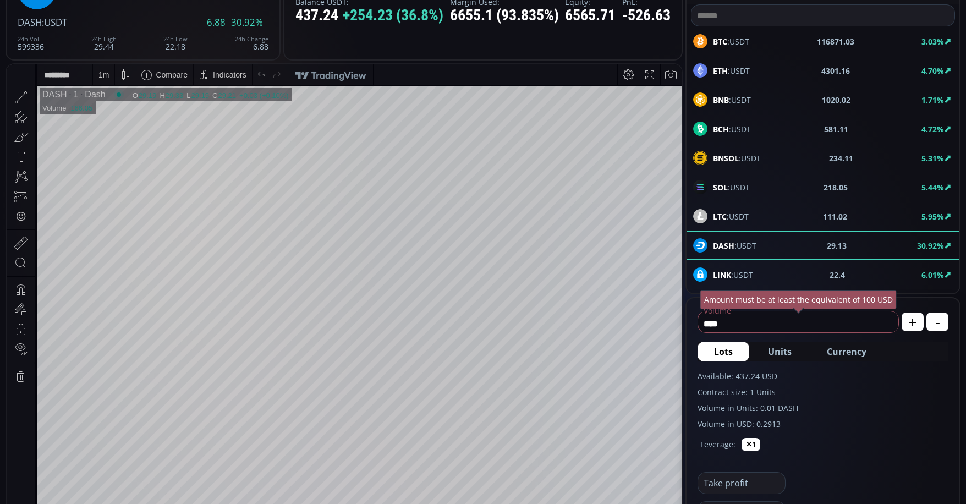
click at [861, 351] on span "Currency" at bounding box center [847, 351] width 40 height 13
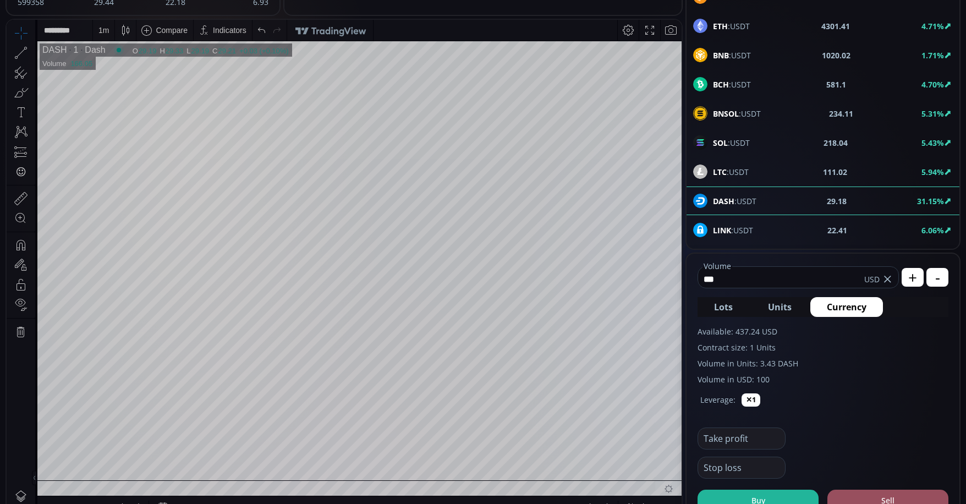
scroll to position [275, 0]
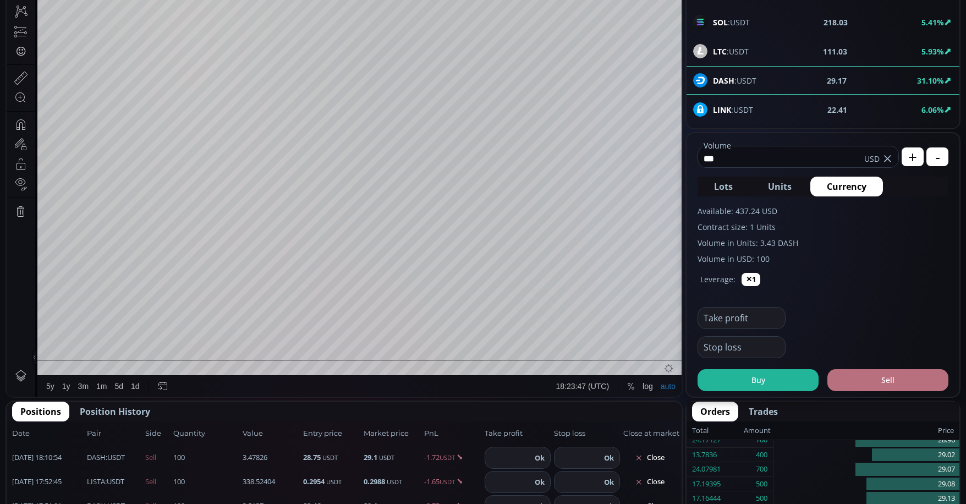
type input "***"
click at [899, 381] on button "Sell" at bounding box center [888, 380] width 121 height 22
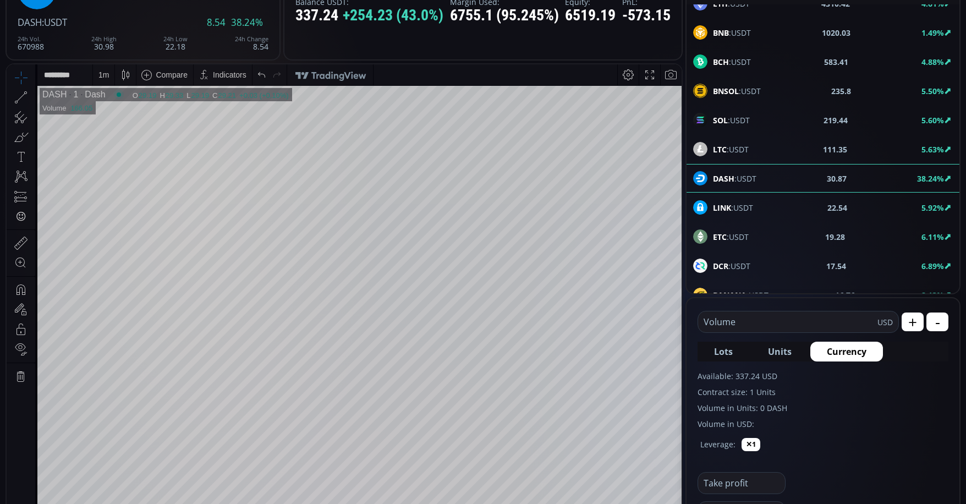
scroll to position [63, 0]
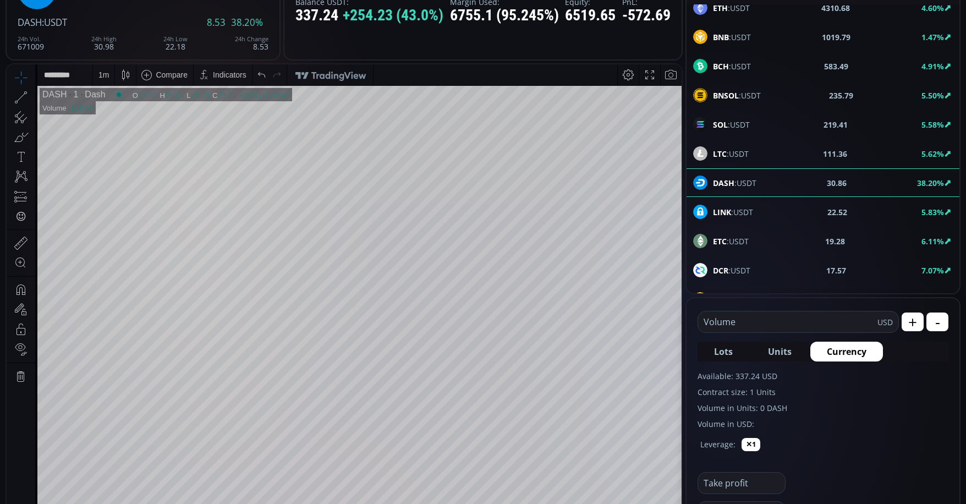
click at [782, 327] on input "text" at bounding box center [787, 321] width 179 height 21
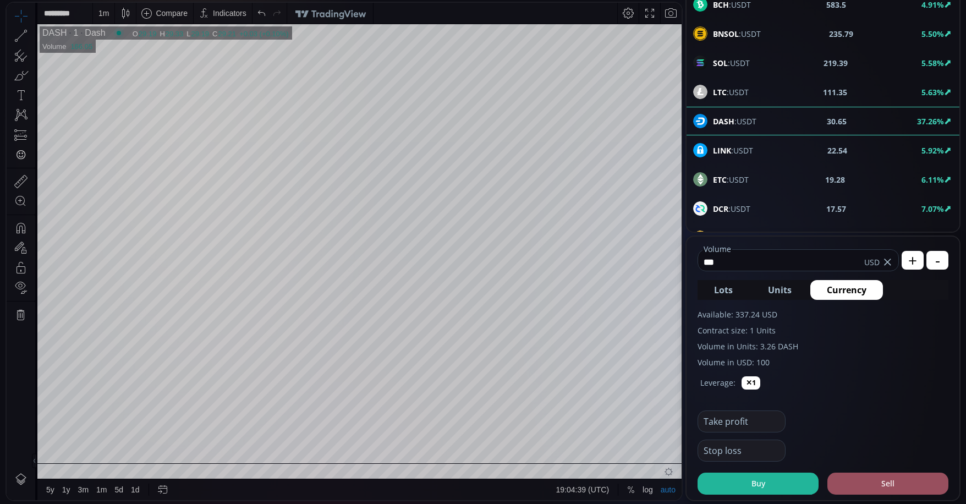
scroll to position [275, 0]
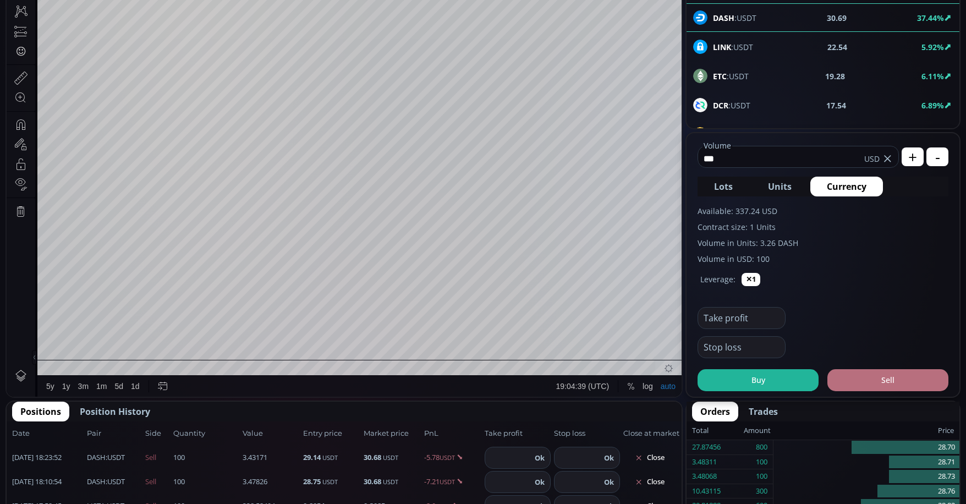
type input "***"
click at [893, 380] on button "Sell" at bounding box center [888, 380] width 121 height 22
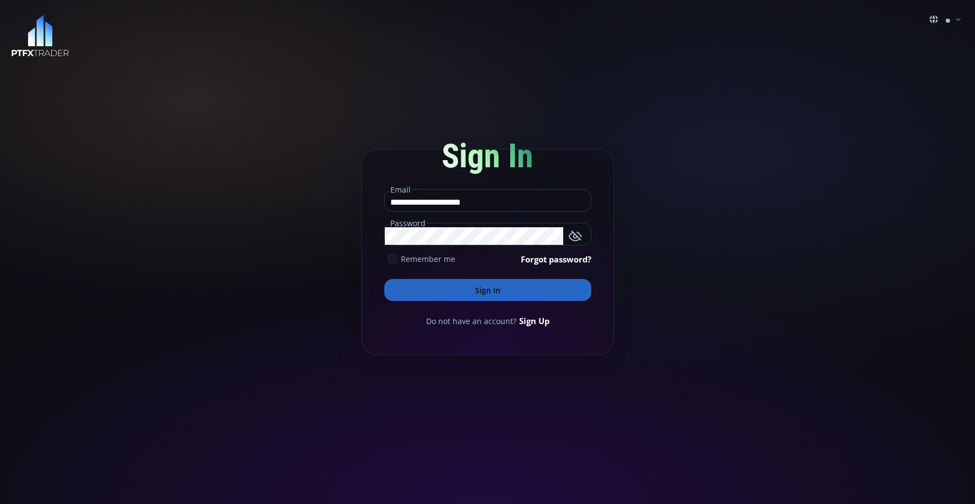
click at [506, 297] on button "Sign In" at bounding box center [487, 290] width 207 height 22
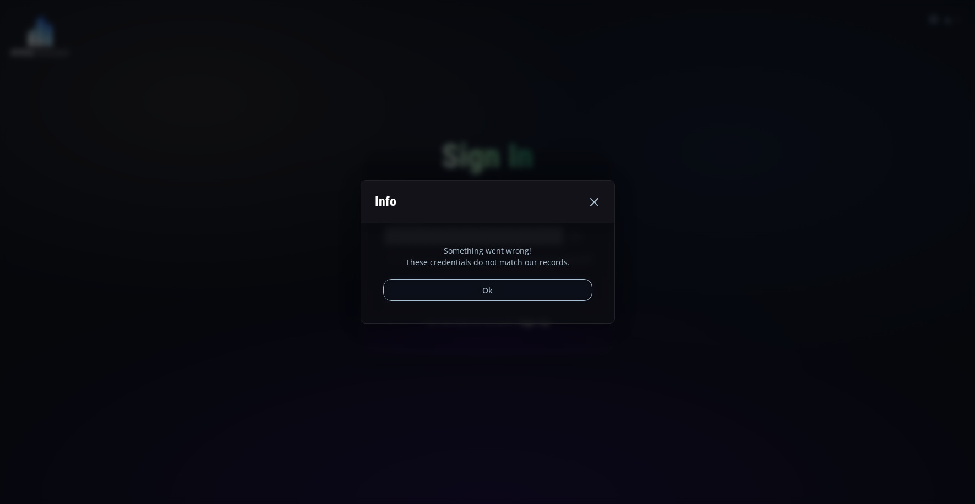
click at [506, 297] on button "Ok" at bounding box center [487, 290] width 209 height 22
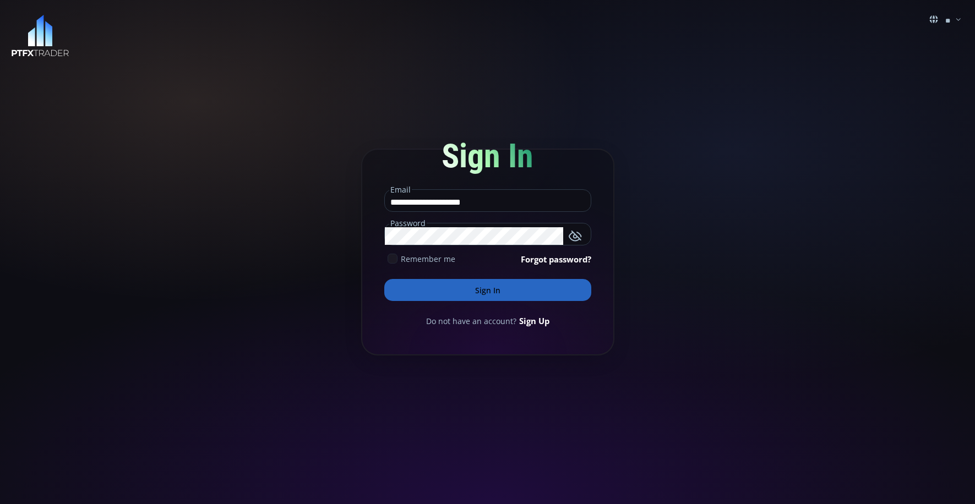
click at [580, 238] on icon "button" at bounding box center [574, 235] width 13 height 13
click at [509, 291] on button "Sign In" at bounding box center [487, 290] width 207 height 22
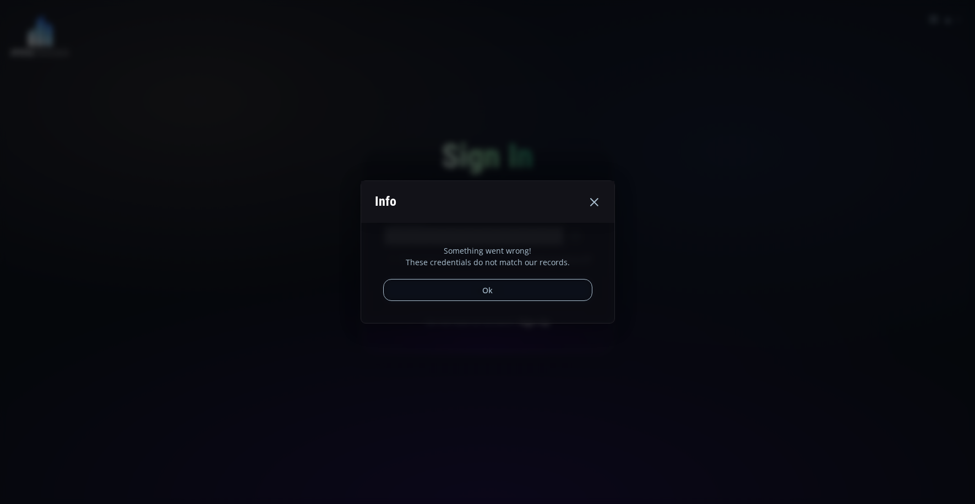
click at [592, 209] on div "Info" at bounding box center [487, 202] width 253 height 42
click at [593, 203] on use at bounding box center [594, 202] width 8 height 8
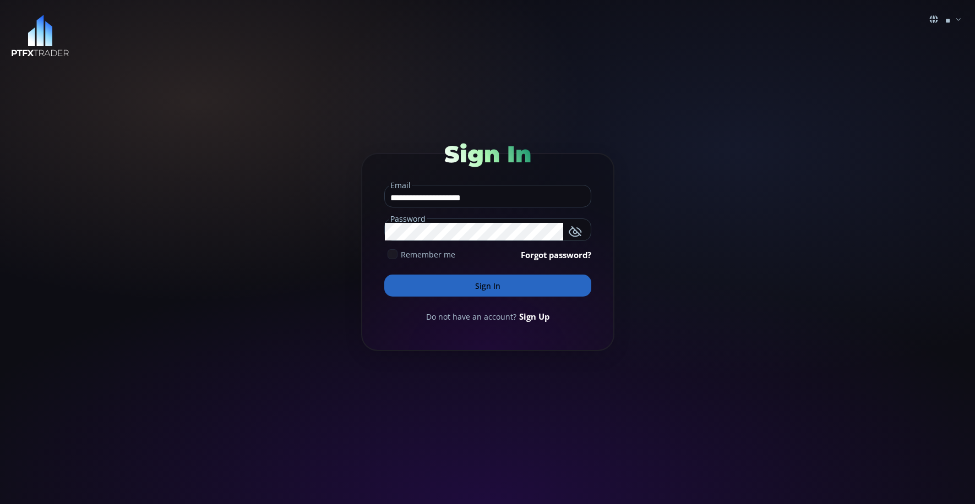
click at [575, 229] on icon "button" at bounding box center [574, 231] width 13 height 13
click at [393, 253] on icon at bounding box center [392, 254] width 10 height 10
click at [504, 289] on button "Sign In" at bounding box center [487, 286] width 207 height 22
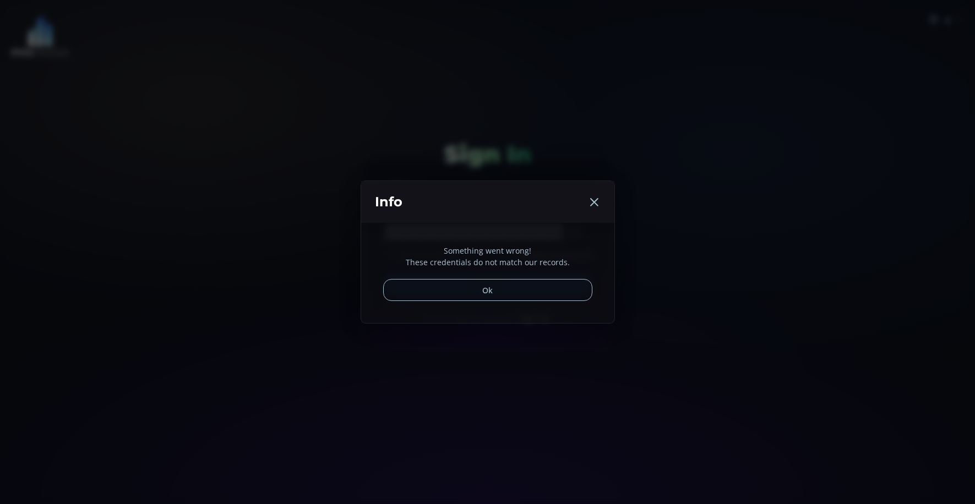
click at [596, 200] on use at bounding box center [594, 202] width 8 height 8
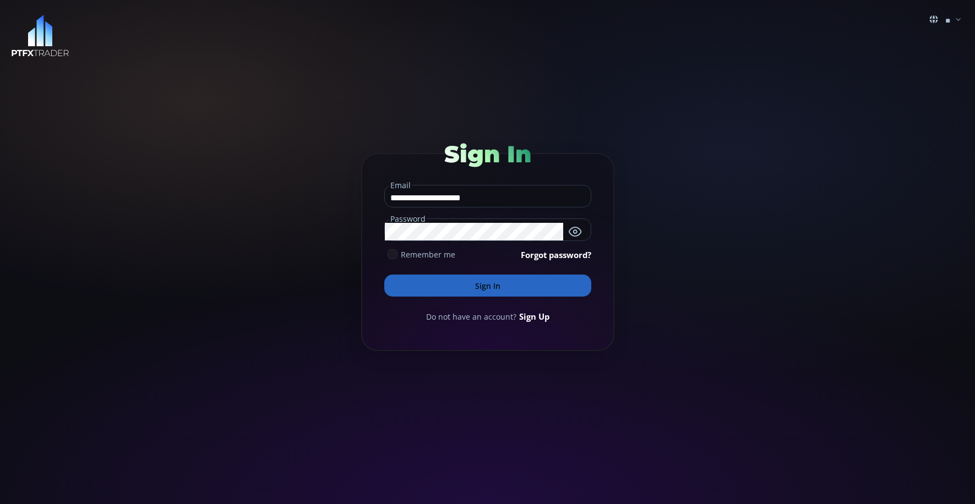
click at [470, 281] on button "Sign In" at bounding box center [487, 286] width 207 height 22
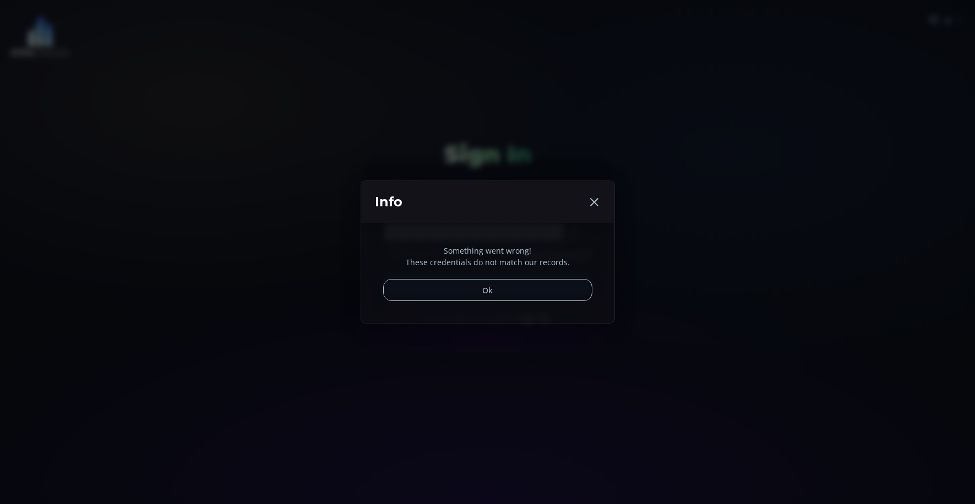
click at [590, 201] on icon at bounding box center [593, 201] width 13 height 13
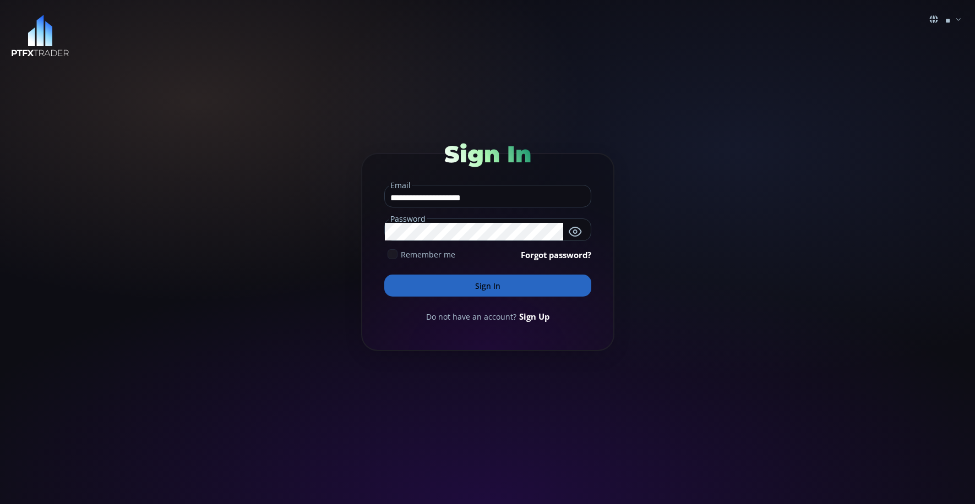
click at [485, 284] on button "Sign In" at bounding box center [487, 286] width 207 height 22
click at [392, 259] on icon at bounding box center [392, 254] width 10 height 10
click at [571, 229] on use "button" at bounding box center [574, 231] width 13 height 11
click at [506, 281] on button "Sign In" at bounding box center [487, 286] width 207 height 22
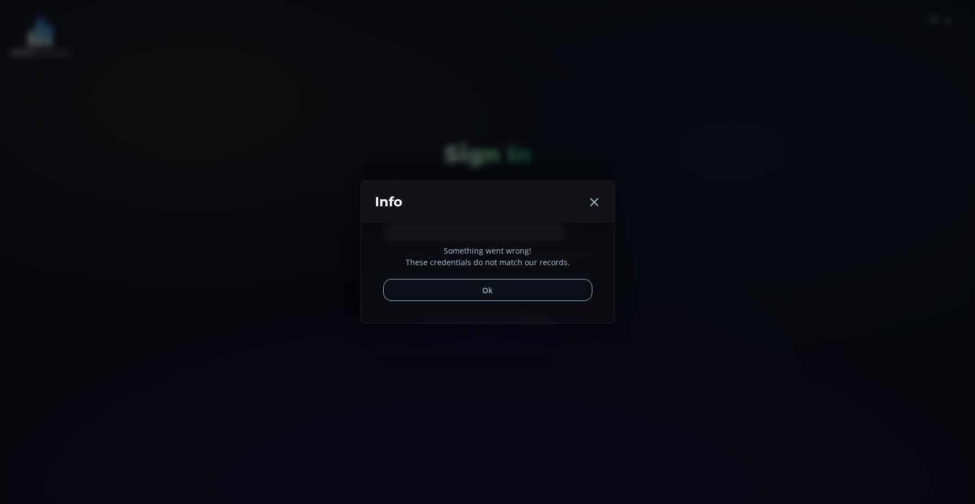
click at [589, 202] on icon at bounding box center [593, 201] width 13 height 13
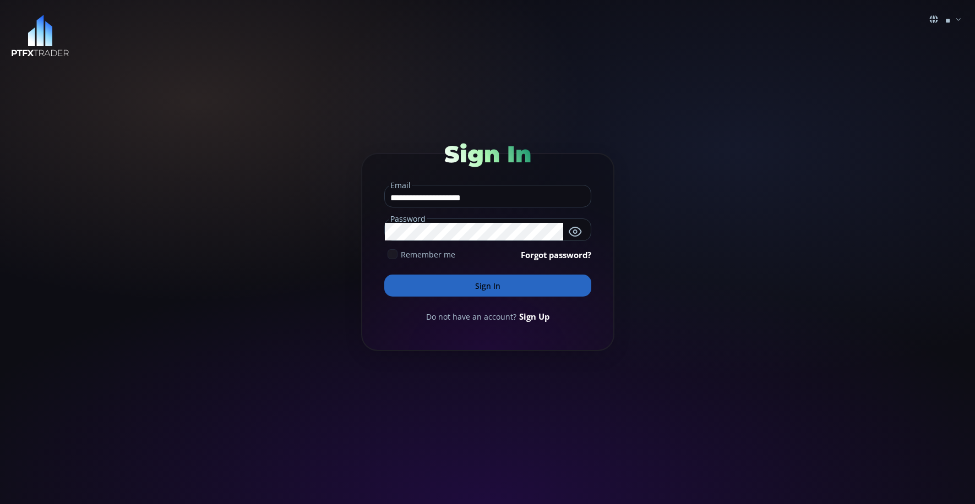
click at [557, 256] on link "Forgot password?" at bounding box center [556, 255] width 70 height 12
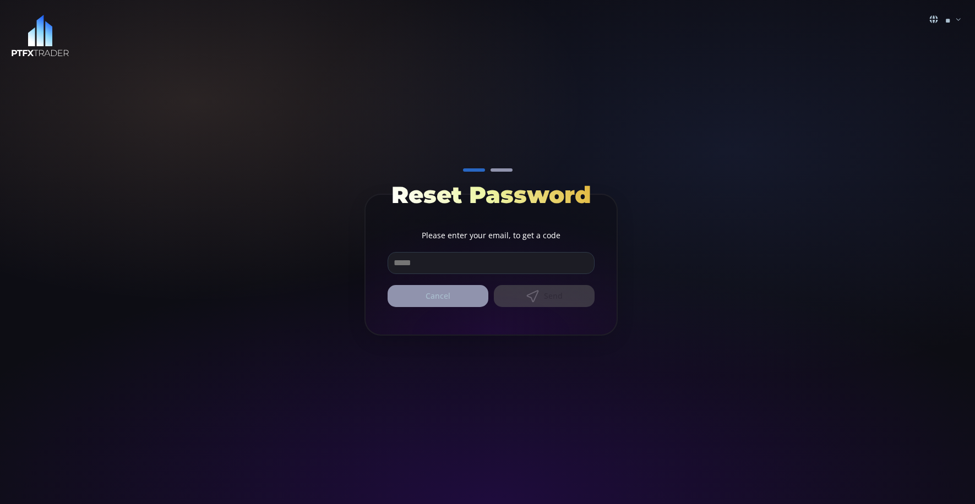
click at [467, 262] on input "email" at bounding box center [491, 263] width 206 height 21
type input "**********"
click at [549, 297] on button "Send" at bounding box center [544, 296] width 101 height 22
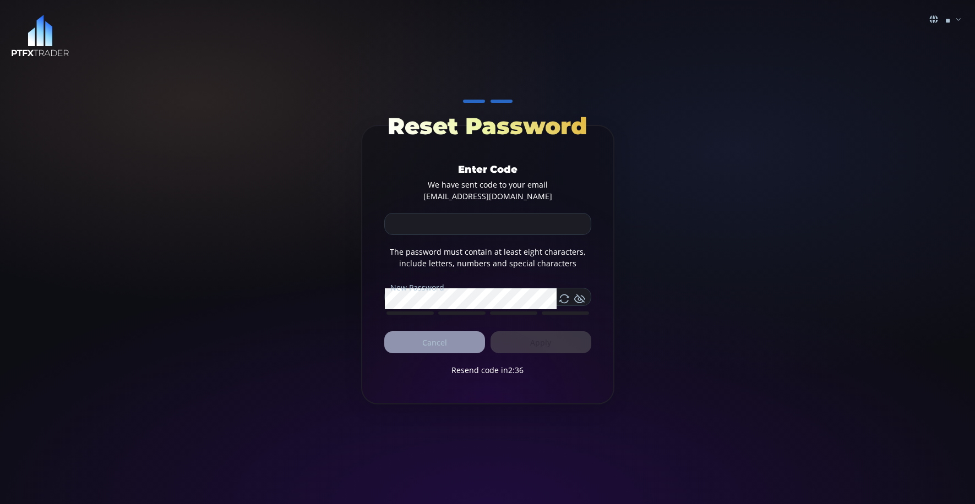
click at [508, 223] on input at bounding box center [488, 224] width 206 height 21
type input "*****"
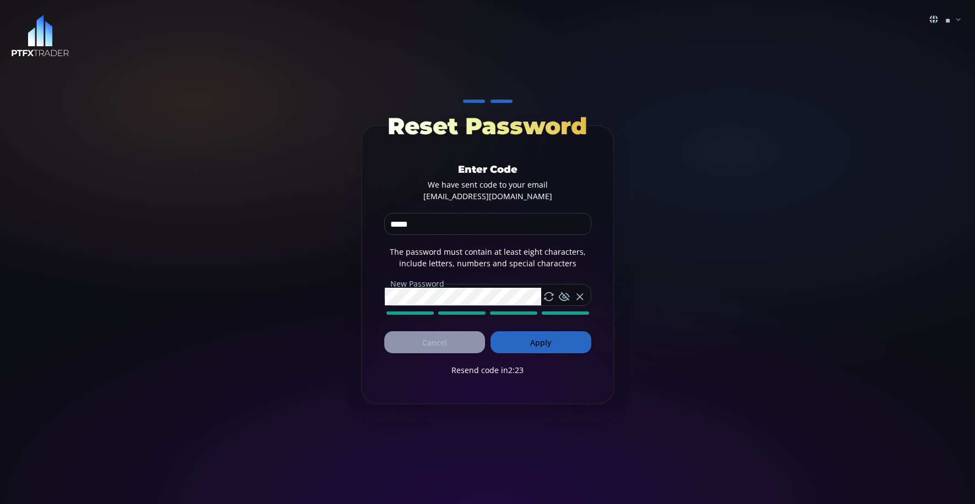
click at [565, 301] on icon at bounding box center [564, 296] width 11 height 11
click at [550, 341] on button "Apply" at bounding box center [540, 342] width 101 height 22
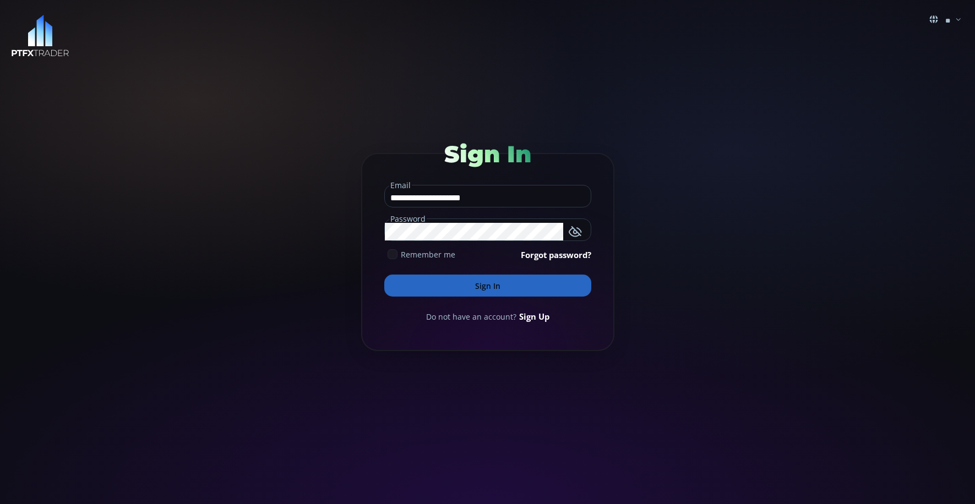
click at [391, 251] on icon at bounding box center [392, 254] width 10 height 10
click at [577, 226] on icon "button" at bounding box center [574, 231] width 13 height 13
click at [527, 291] on button "Sign In" at bounding box center [487, 286] width 207 height 22
